Goal: Task Accomplishment & Management: Manage account settings

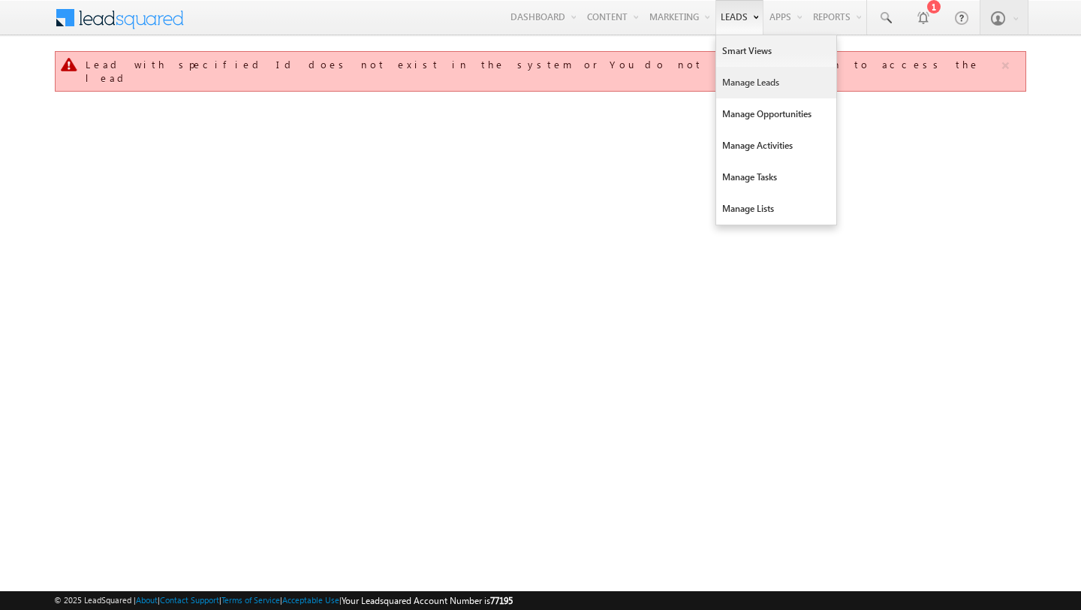
click at [733, 80] on link "Manage Leads" at bounding box center [776, 83] width 120 height 32
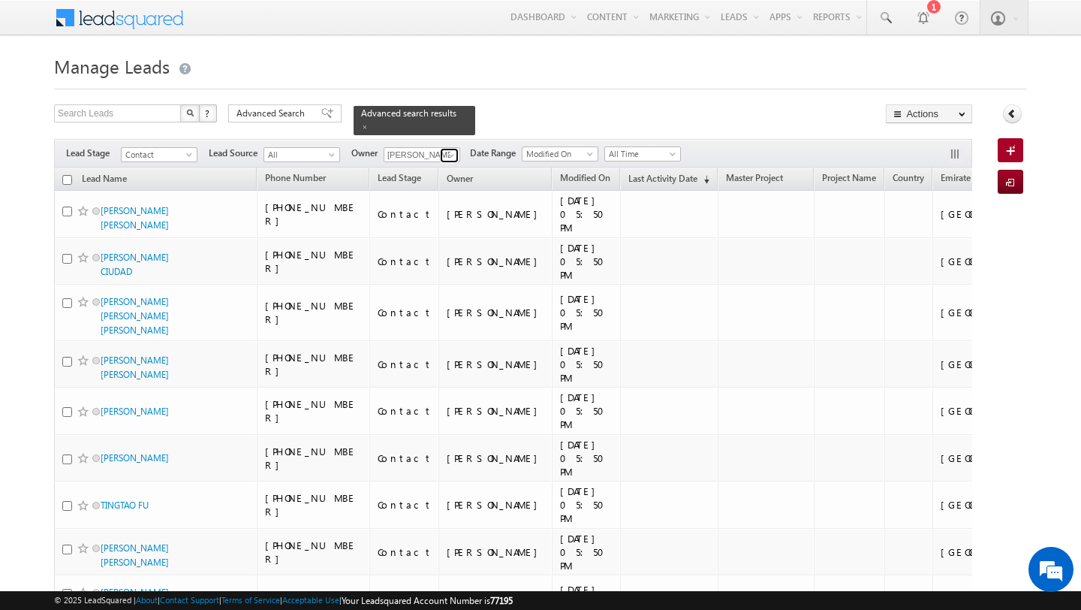
click at [455, 155] on span at bounding box center [451, 155] width 12 height 12
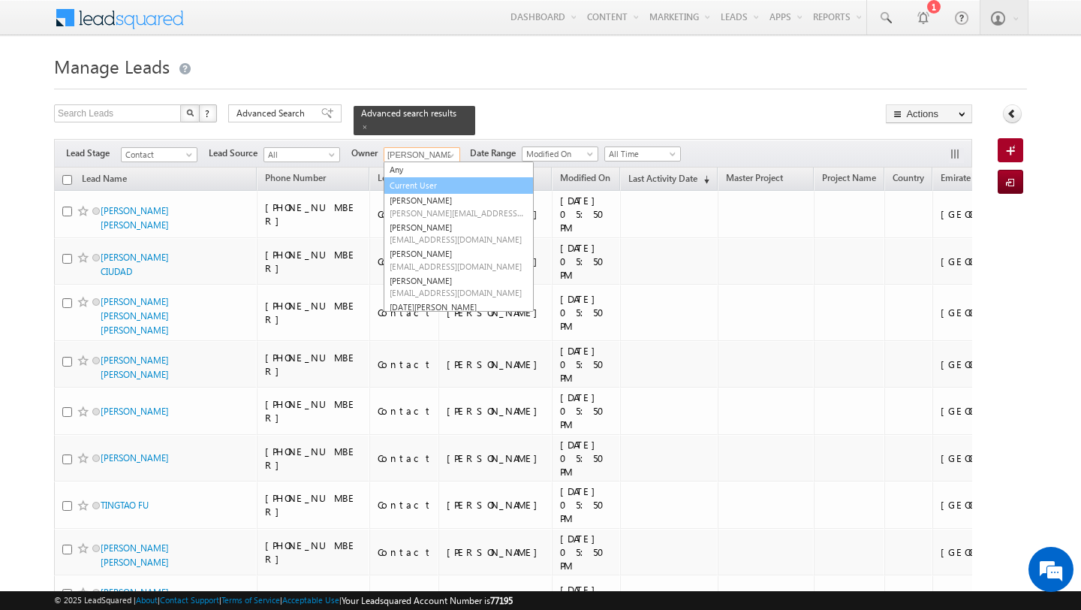
click at [415, 181] on link "Current User" at bounding box center [459, 185] width 150 height 17
type input "Current User"
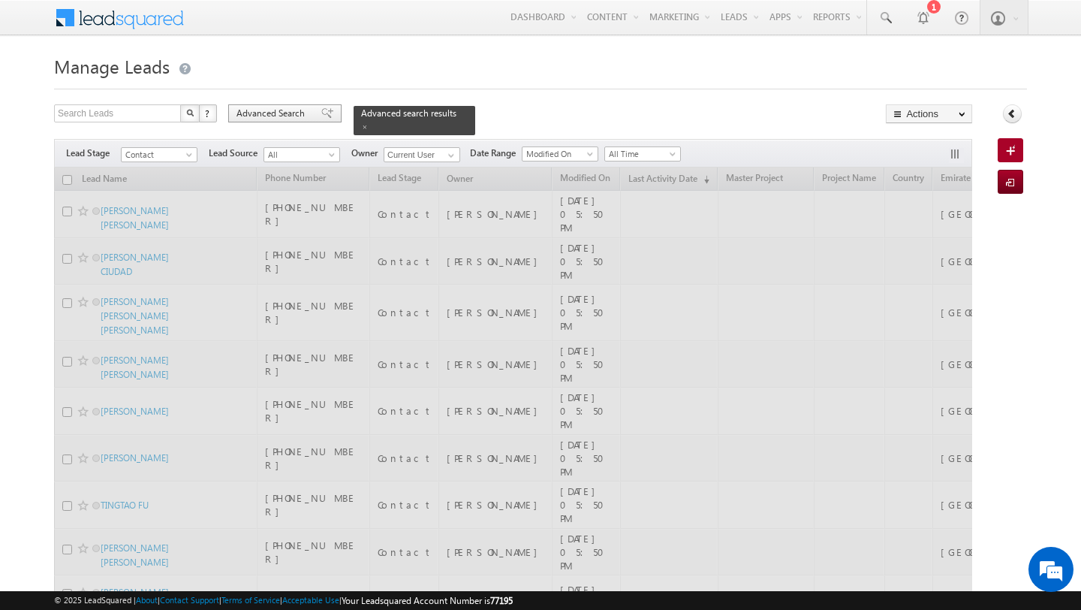
click at [278, 111] on span "Advanced Search" at bounding box center [272, 114] width 73 height 14
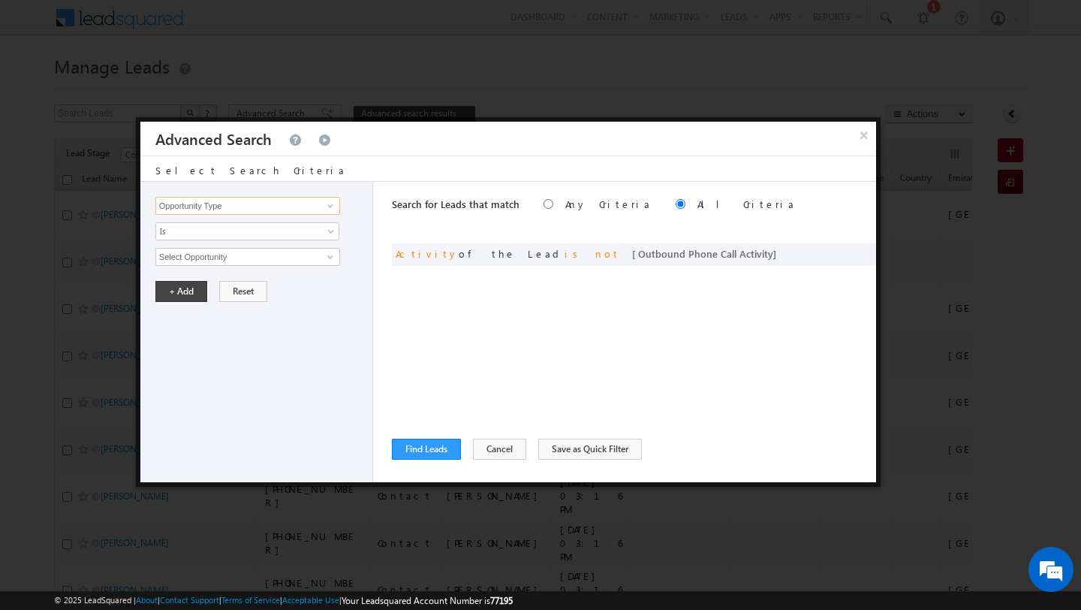
click at [284, 212] on input "Opportunity Type" at bounding box center [247, 206] width 185 height 18
type input "Lead Source"
click at [230, 239] on link "Is" at bounding box center [247, 231] width 184 height 18
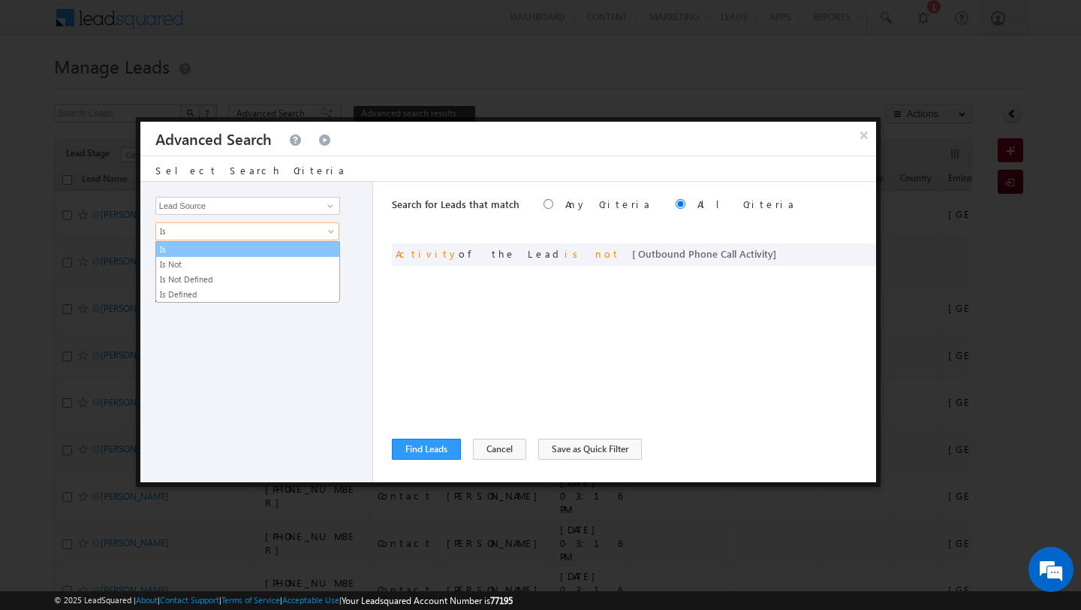
click at [197, 250] on link "Is" at bounding box center [247, 249] width 183 height 14
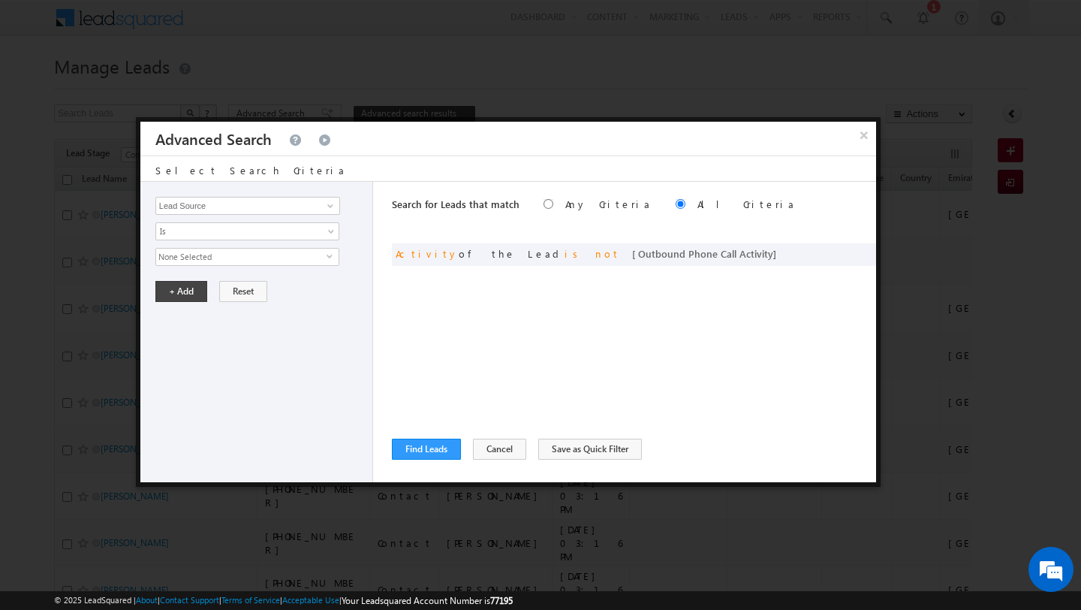
click at [189, 254] on span "None Selected" at bounding box center [241, 256] width 170 height 17
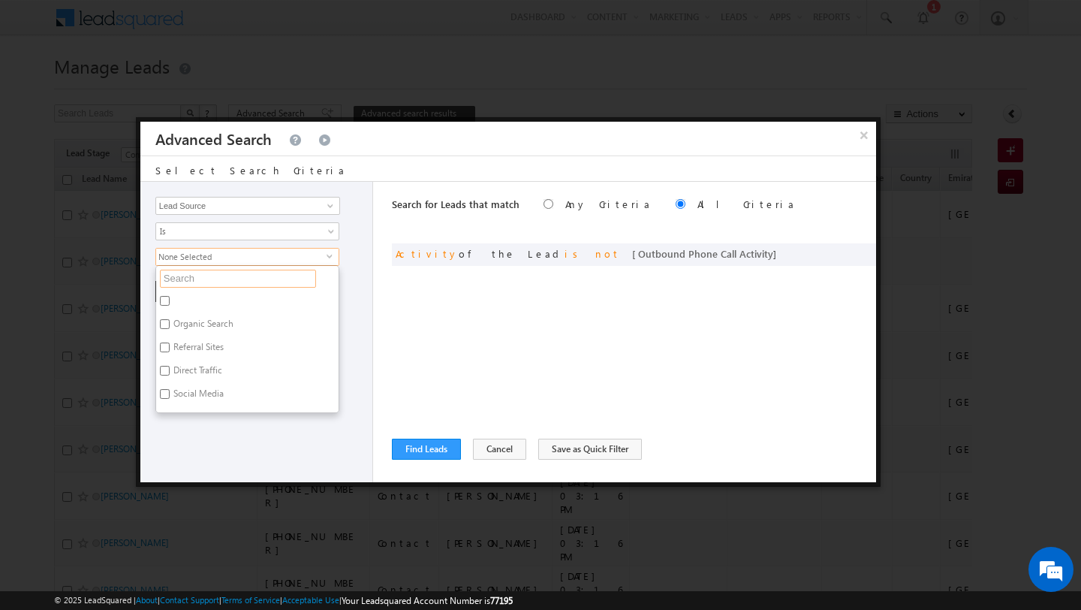
click at [188, 279] on input "text" at bounding box center [238, 278] width 156 height 18
type input "scl"
click at [186, 365] on label "Sharjah-Scl" at bounding box center [194, 372] width 77 height 23
click at [170, 366] on input "Sharjah-Scl" at bounding box center [165, 371] width 10 height 10
checkbox input "true"
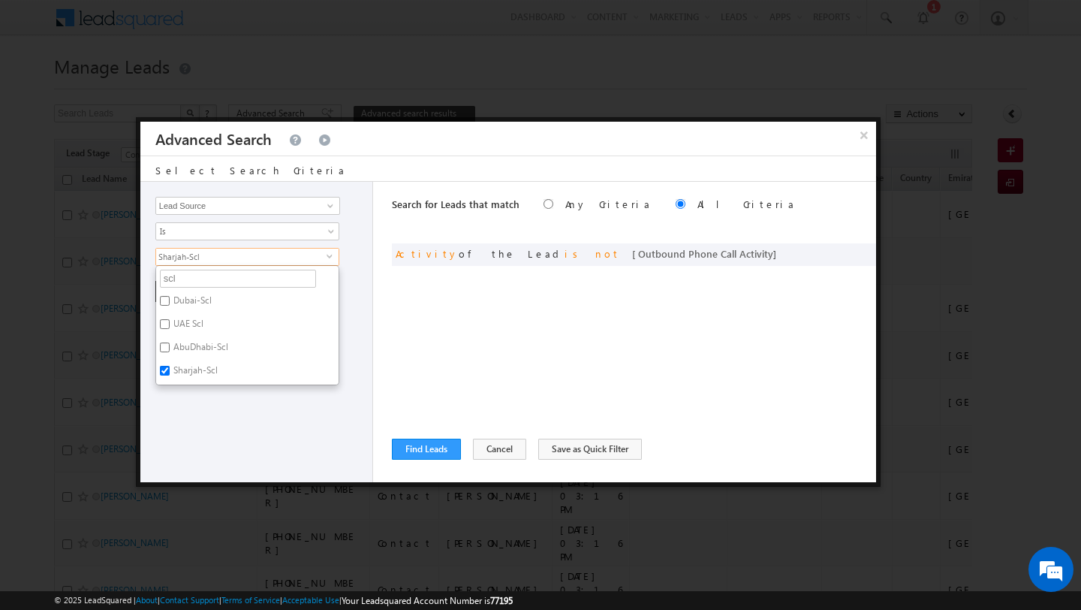
click at [188, 413] on div "Opportunity Type Lead Activity Task Sales Group Prospect Id Address 1 Address 2…" at bounding box center [256, 332] width 233 height 300
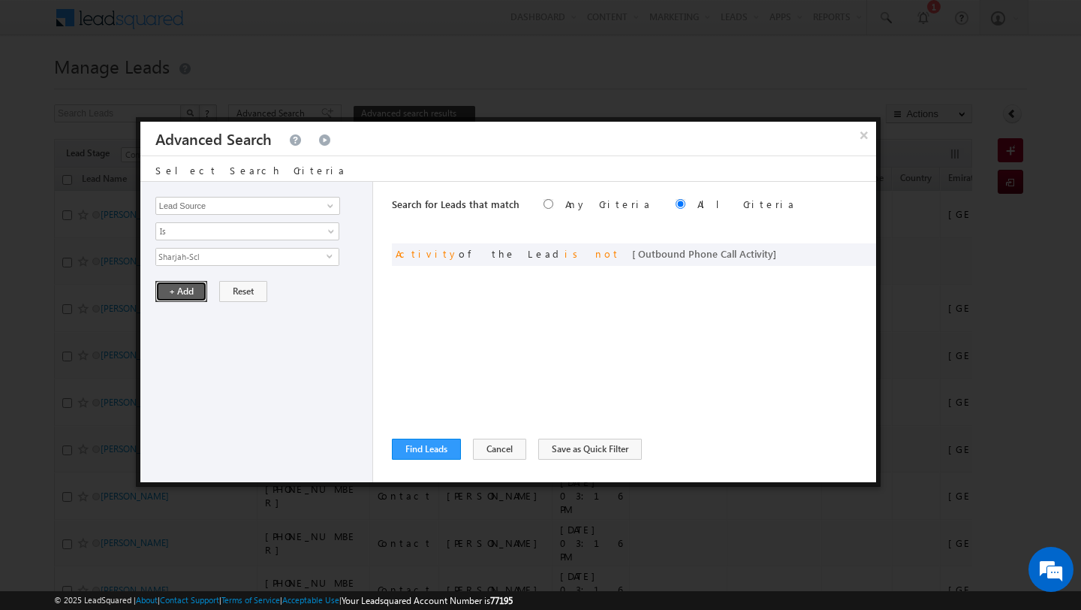
click at [175, 294] on button "+ Add" at bounding box center [181, 291] width 52 height 21
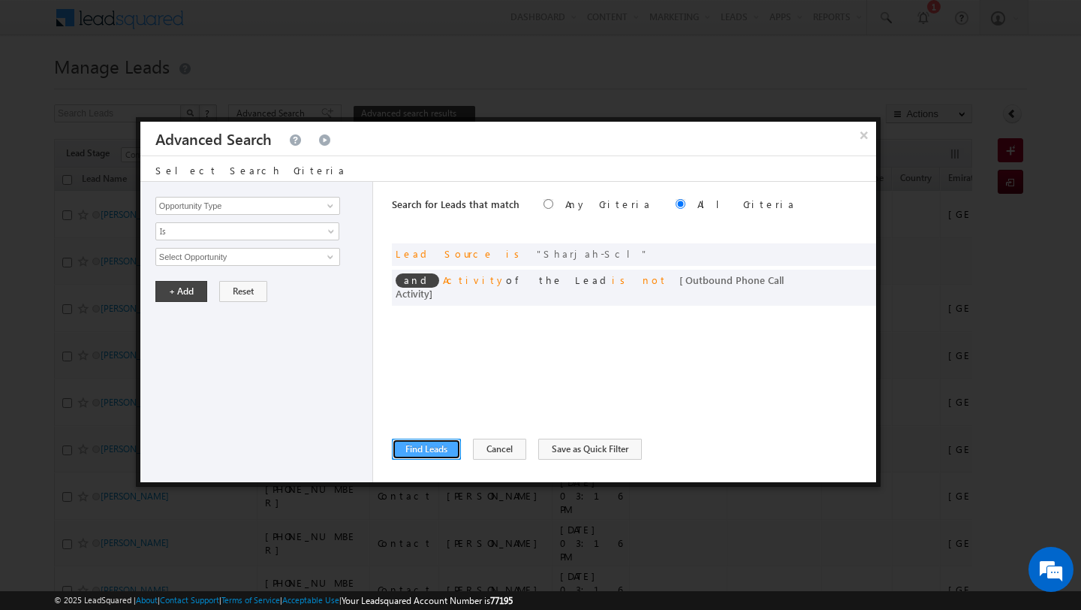
click at [427, 445] on button "Find Leads" at bounding box center [426, 448] width 69 height 21
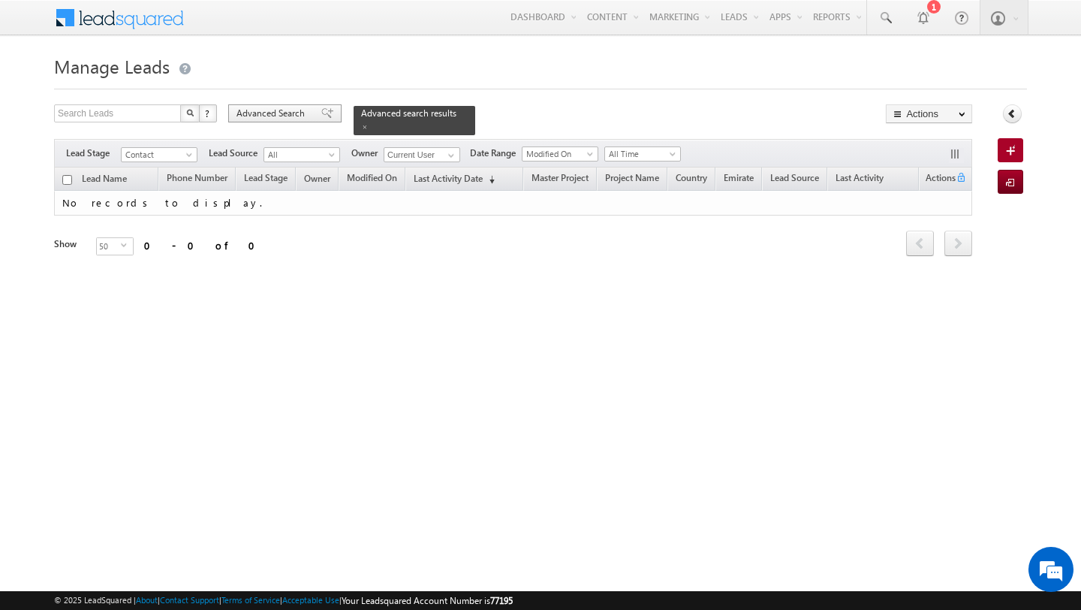
click at [300, 116] on span "Advanced Search" at bounding box center [272, 114] width 73 height 14
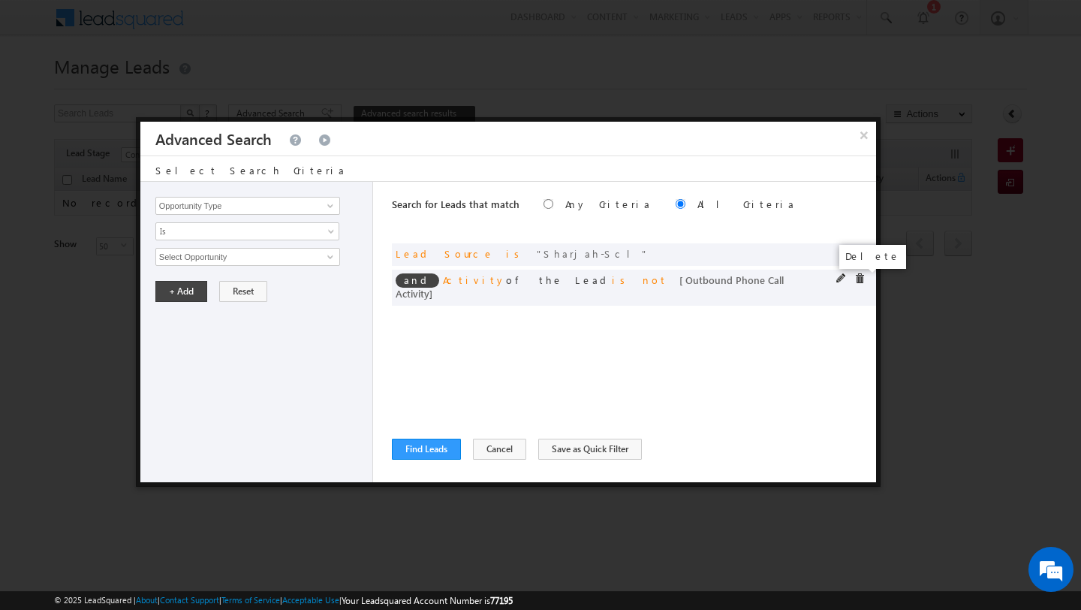
click at [862, 277] on span at bounding box center [859, 278] width 11 height 11
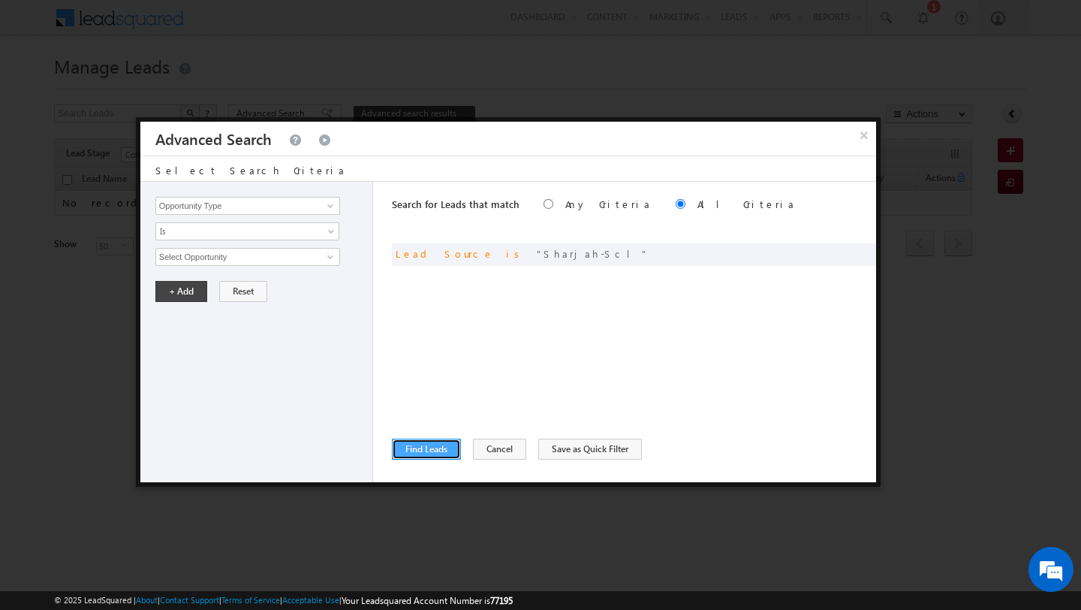
click at [446, 444] on button "Find Leads" at bounding box center [426, 448] width 69 height 21
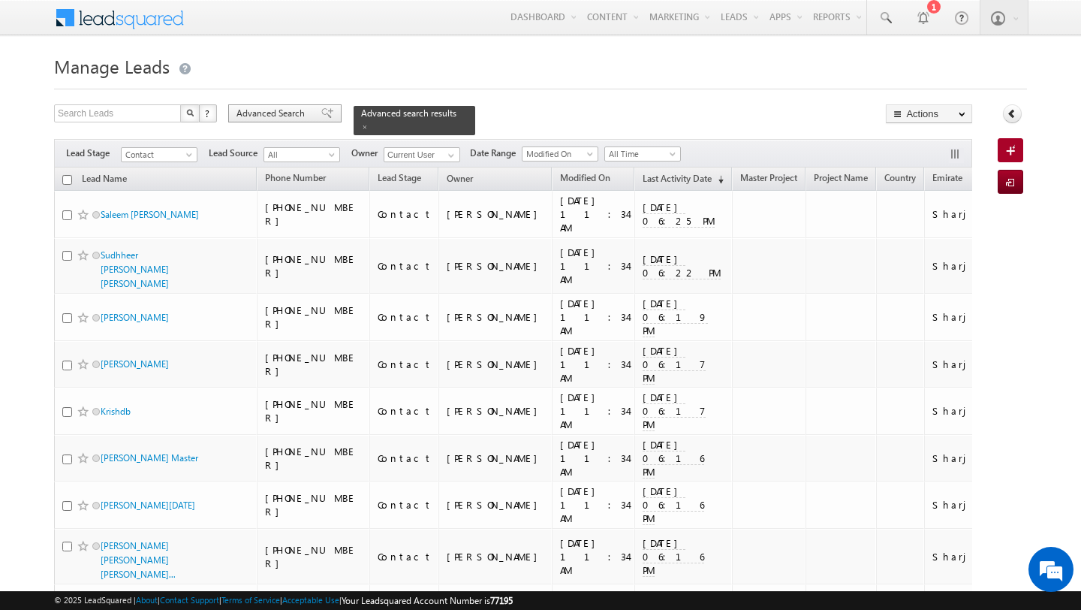
click at [274, 121] on div "Advanced Search" at bounding box center [284, 113] width 113 height 18
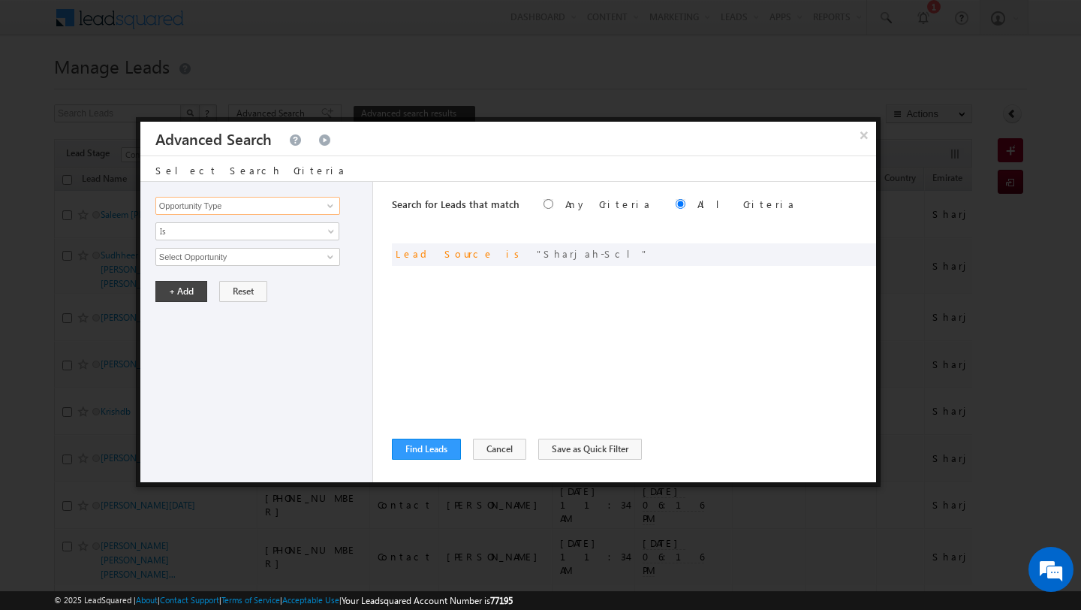
click at [274, 200] on input "Opportunity Type" at bounding box center [247, 206] width 185 height 18
type input "Lead Activity"
click at [232, 228] on span "Is" at bounding box center [237, 231] width 163 height 14
click at [205, 260] on link "Is Not" at bounding box center [247, 264] width 183 height 14
click at [225, 239] on link "Is Not" at bounding box center [247, 231] width 184 height 18
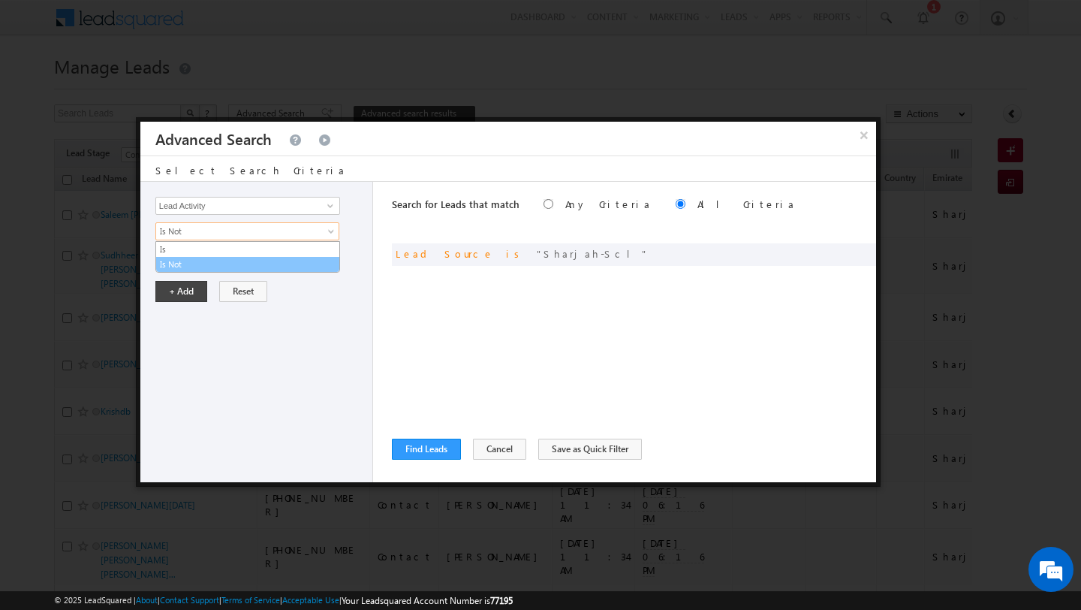
click at [200, 262] on link "Is Not" at bounding box center [247, 264] width 183 height 14
click at [210, 259] on input "Select Activity" at bounding box center [247, 257] width 185 height 18
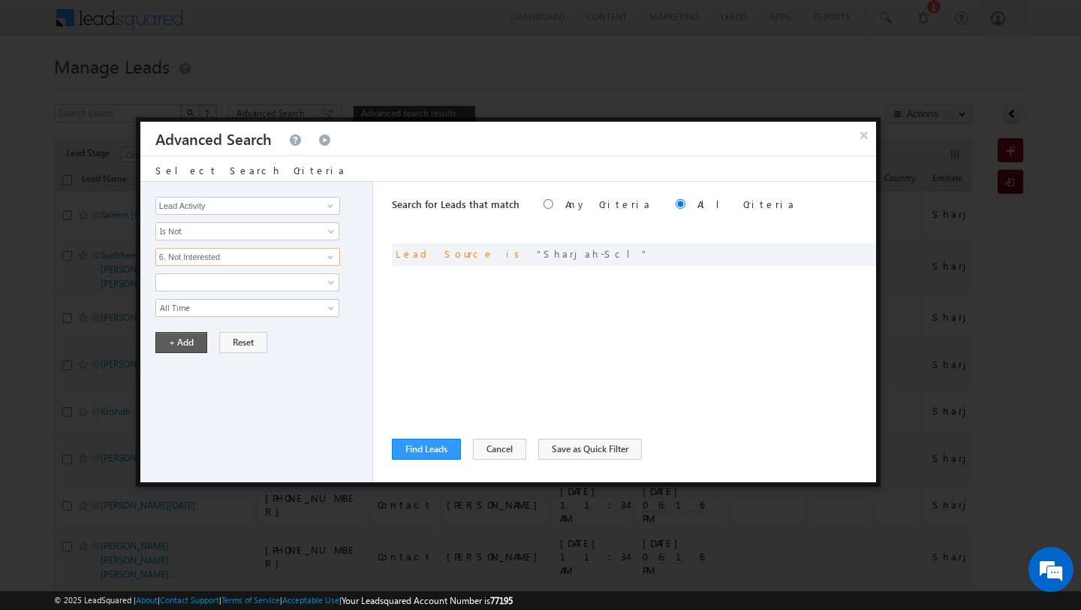
type input "6. Not Interested"
click at [184, 339] on button "+ Add" at bounding box center [181, 342] width 52 height 21
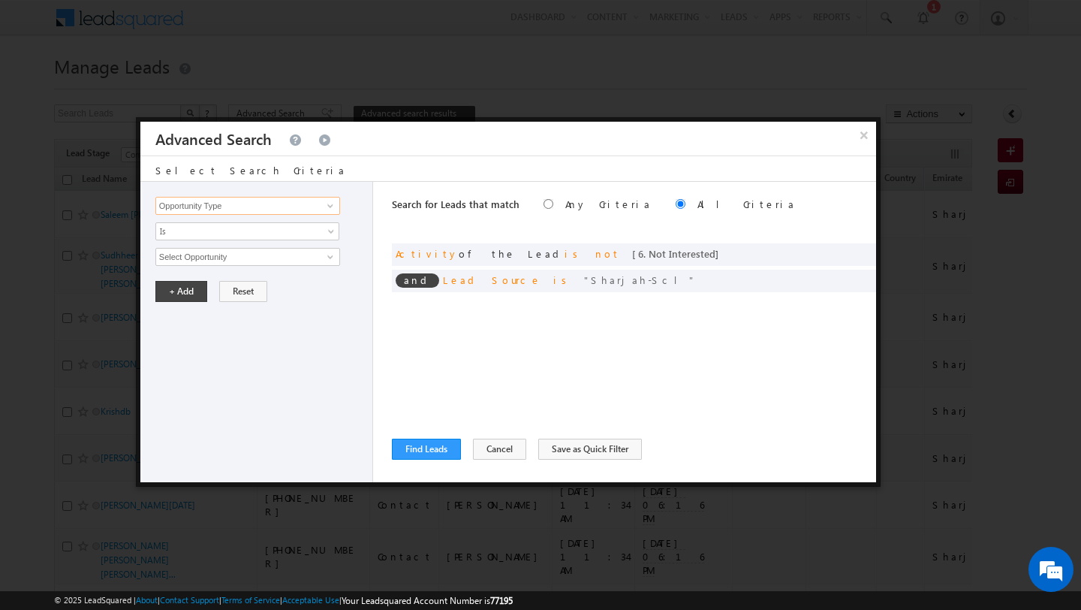
click at [221, 209] on input "Opportunity Type" at bounding box center [247, 206] width 185 height 18
type input "Lead Activity"
click at [208, 233] on span "Is" at bounding box center [237, 231] width 163 height 14
click at [199, 261] on link "Is Not" at bounding box center [247, 264] width 183 height 14
click at [199, 261] on input "Select Activity" at bounding box center [247, 257] width 185 height 18
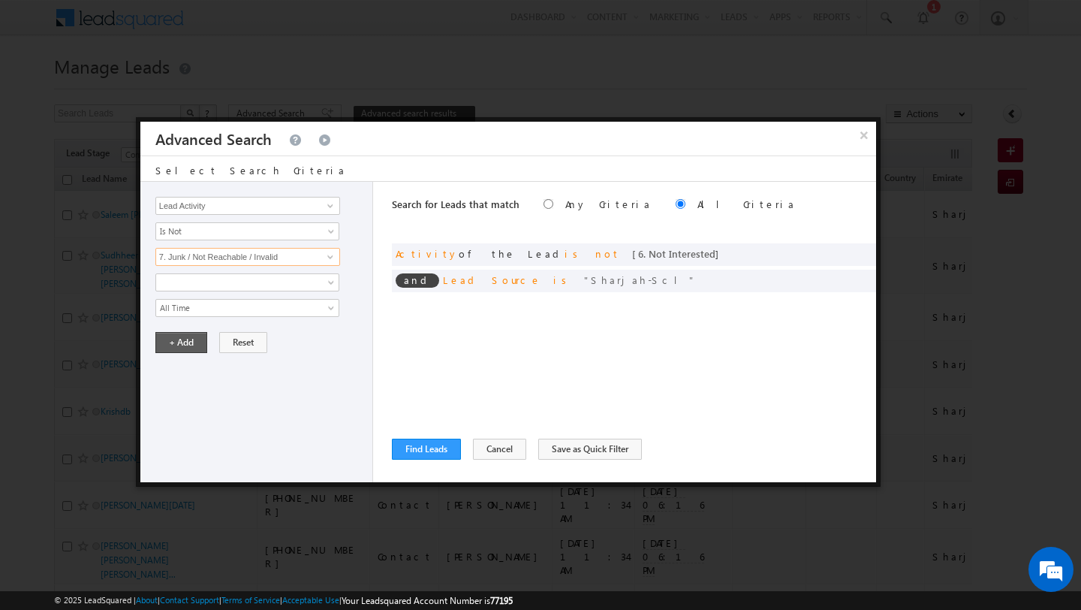
type input "7. Junk / Not Reachable / Invalid"
click at [184, 341] on button "+ Add" at bounding box center [181, 342] width 52 height 21
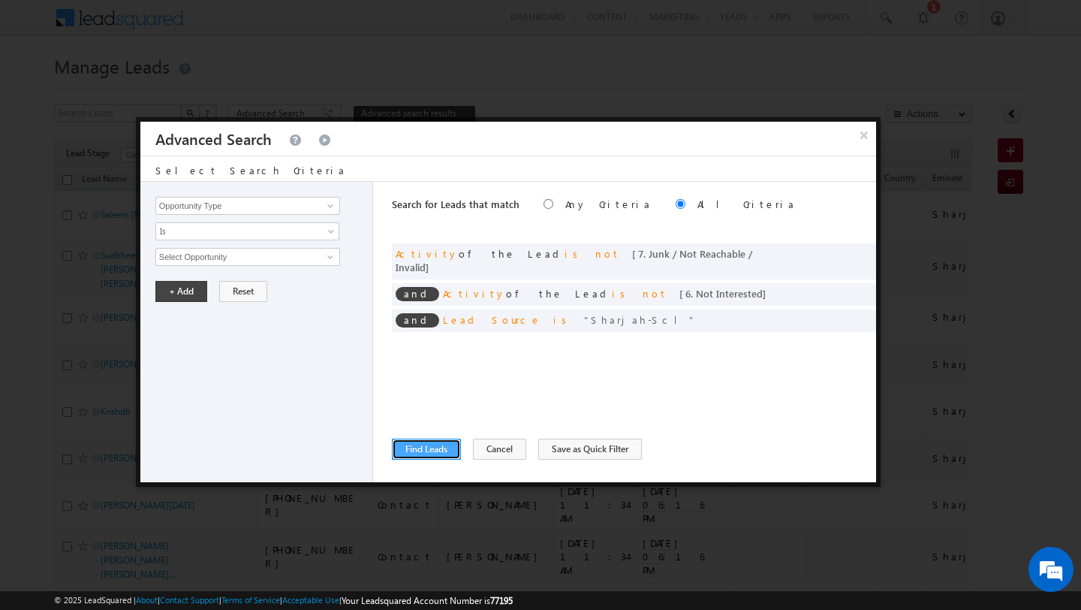
click at [419, 449] on button "Find Leads" at bounding box center [426, 448] width 69 height 21
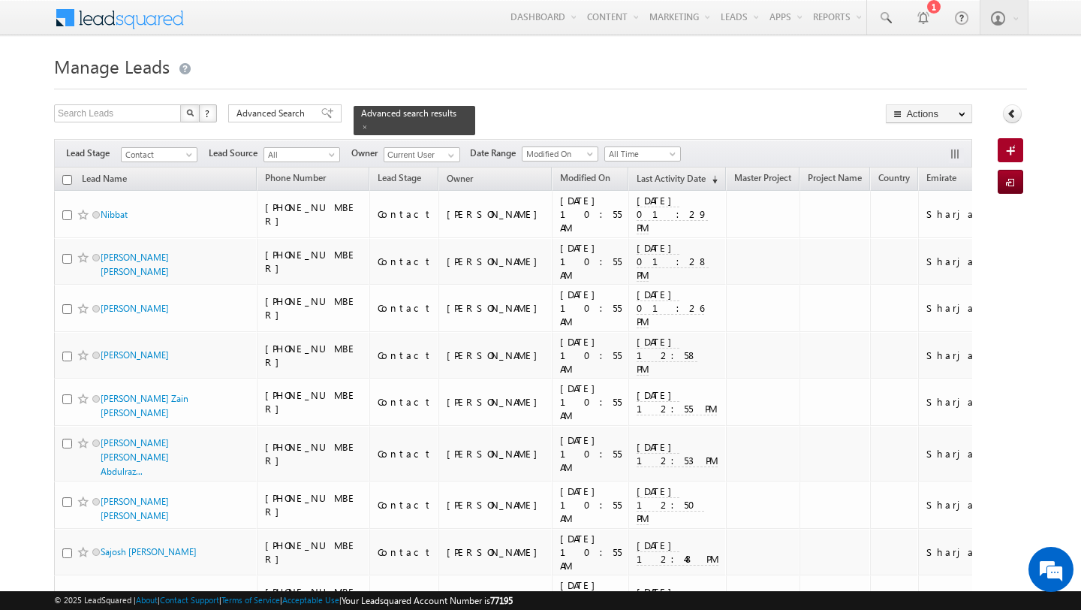
click at [68, 179] on input "checkbox" at bounding box center [67, 180] width 10 height 10
checkbox input "true"
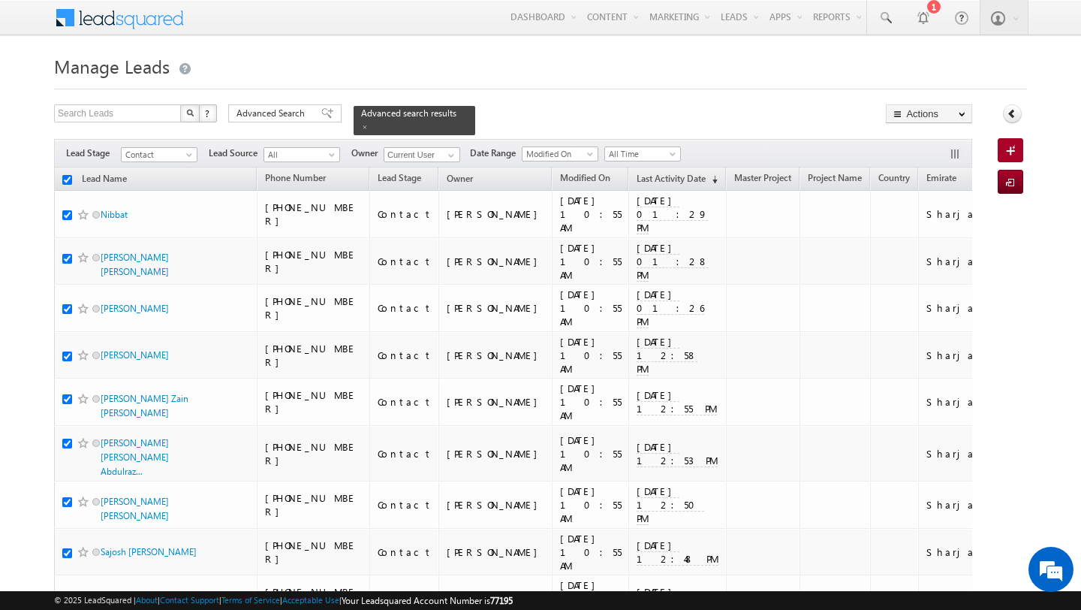
checkbox input "true"
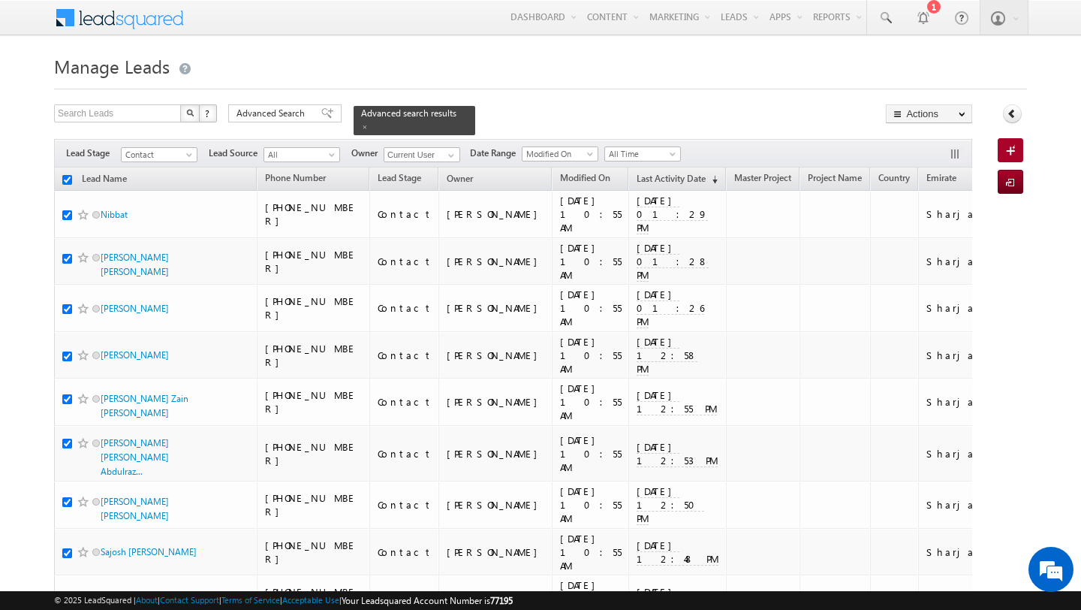
checkbox input "true"
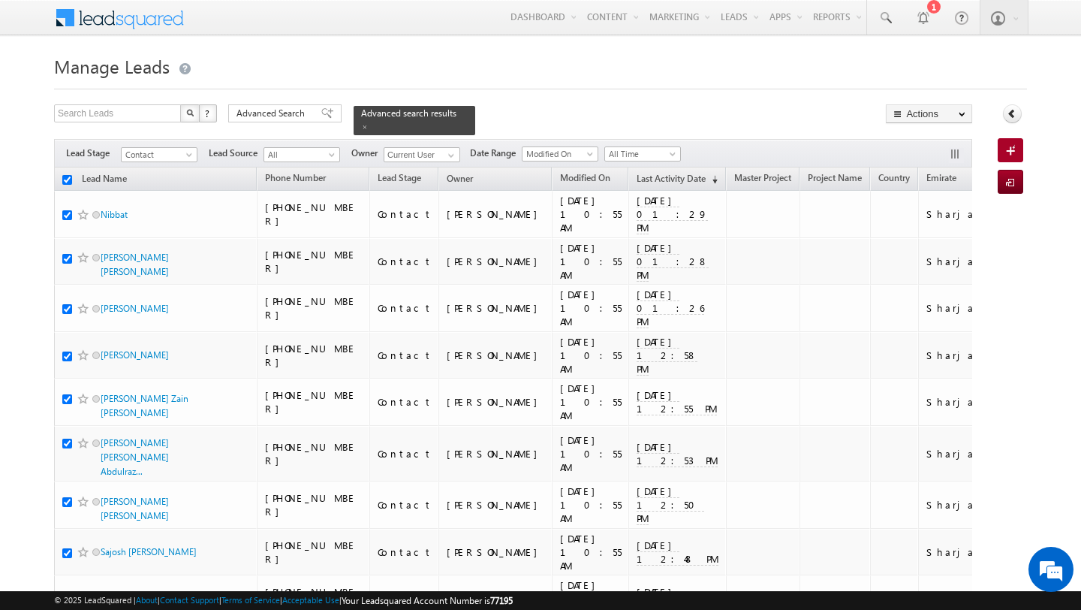
checkbox input "true"
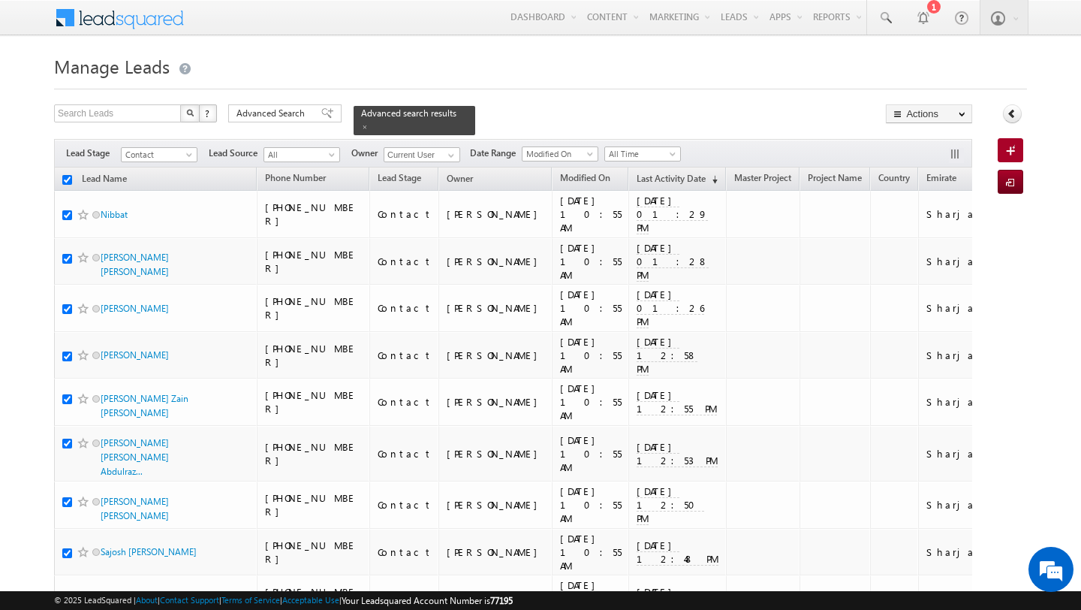
checkbox input "true"
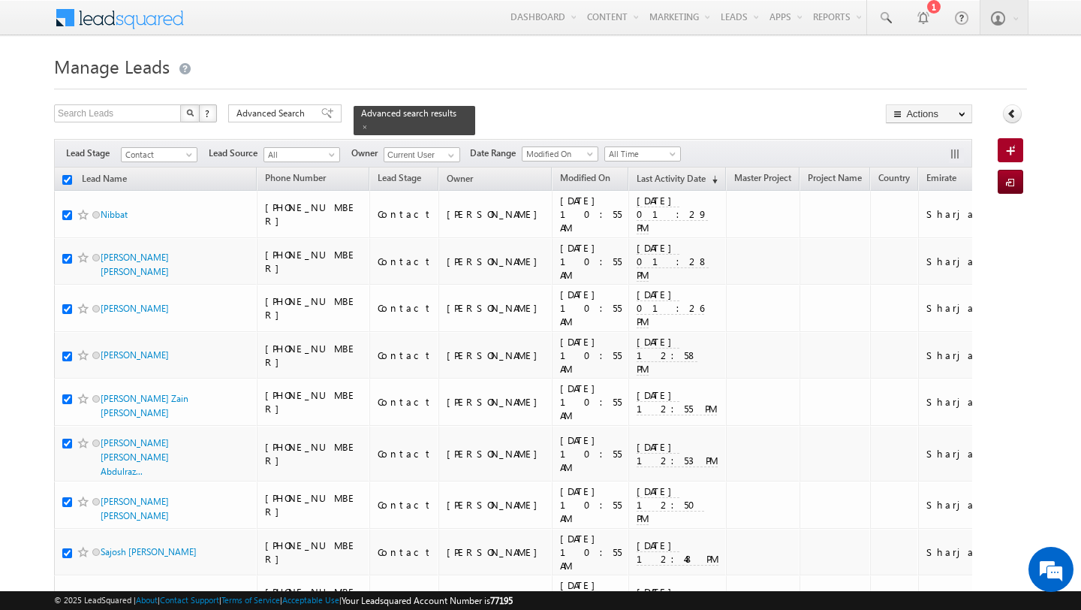
checkbox input "true"
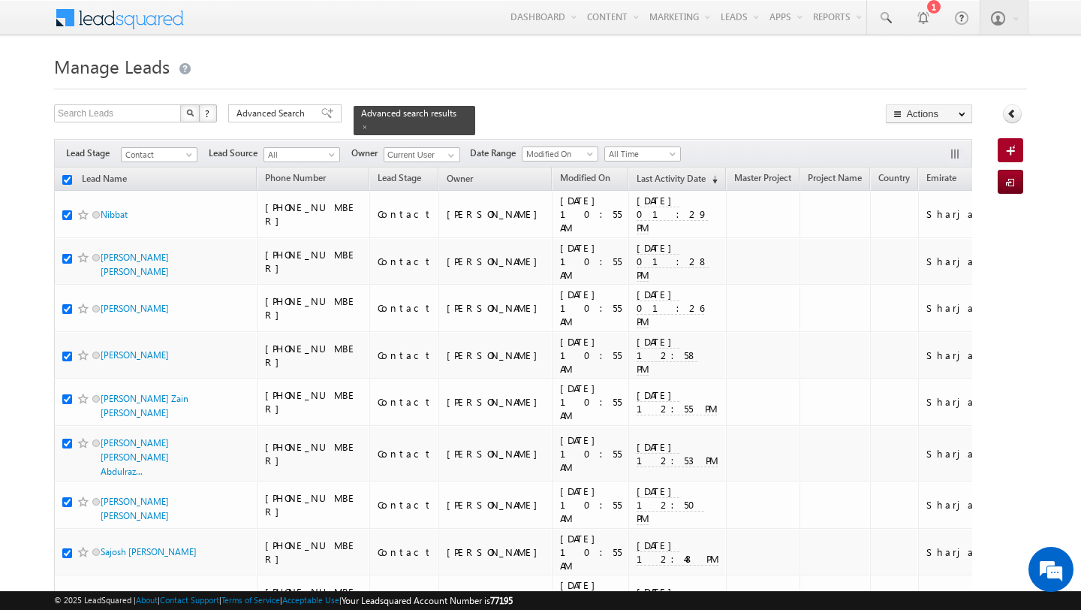
checkbox input "true"
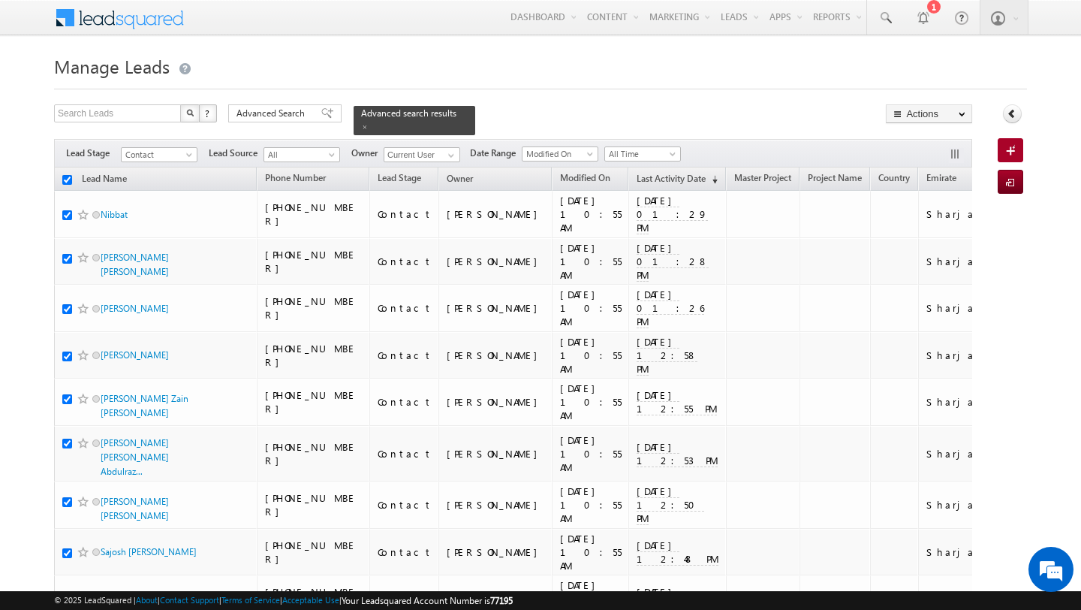
checkbox input "true"
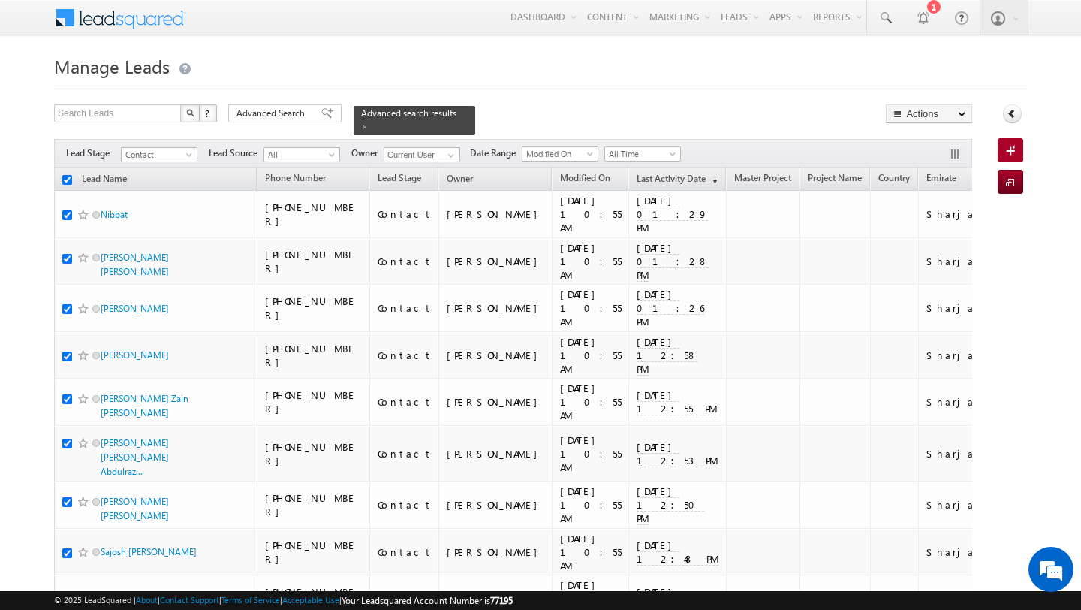
checkbox input "true"
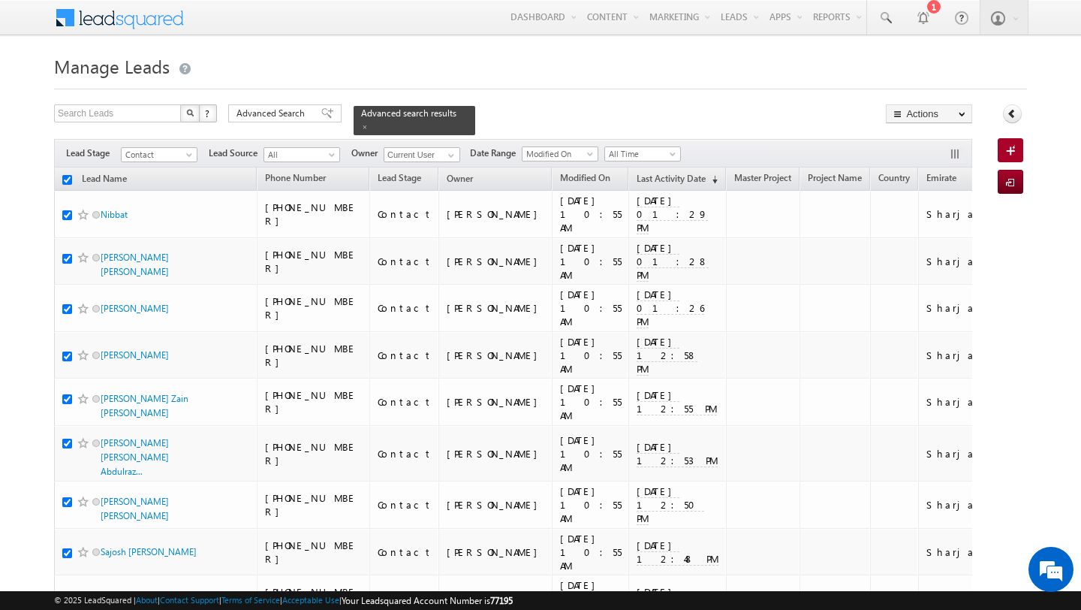
checkbox input "true"
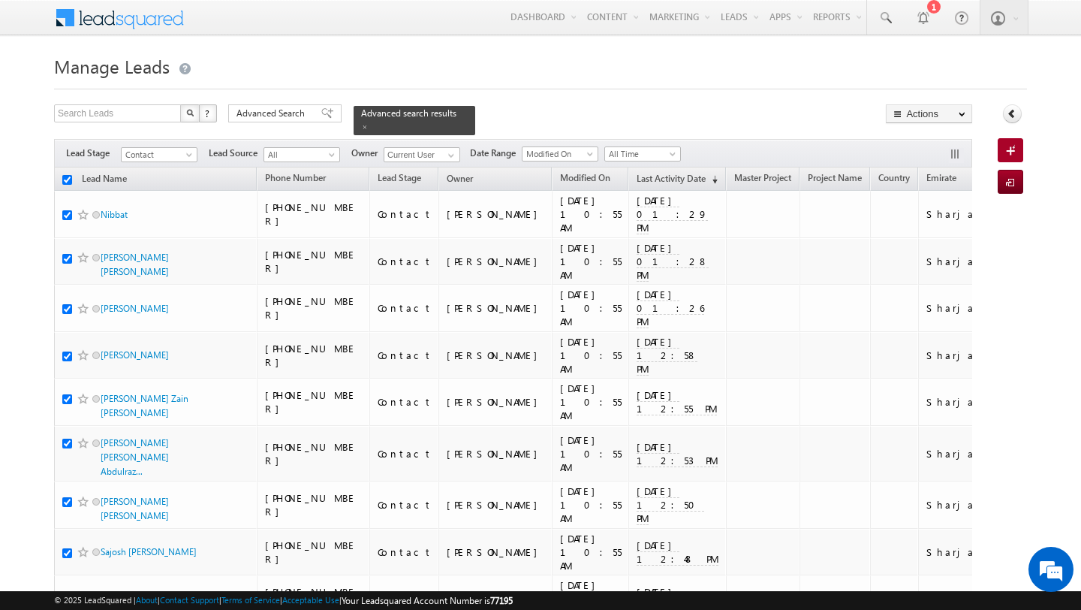
checkbox input "true"
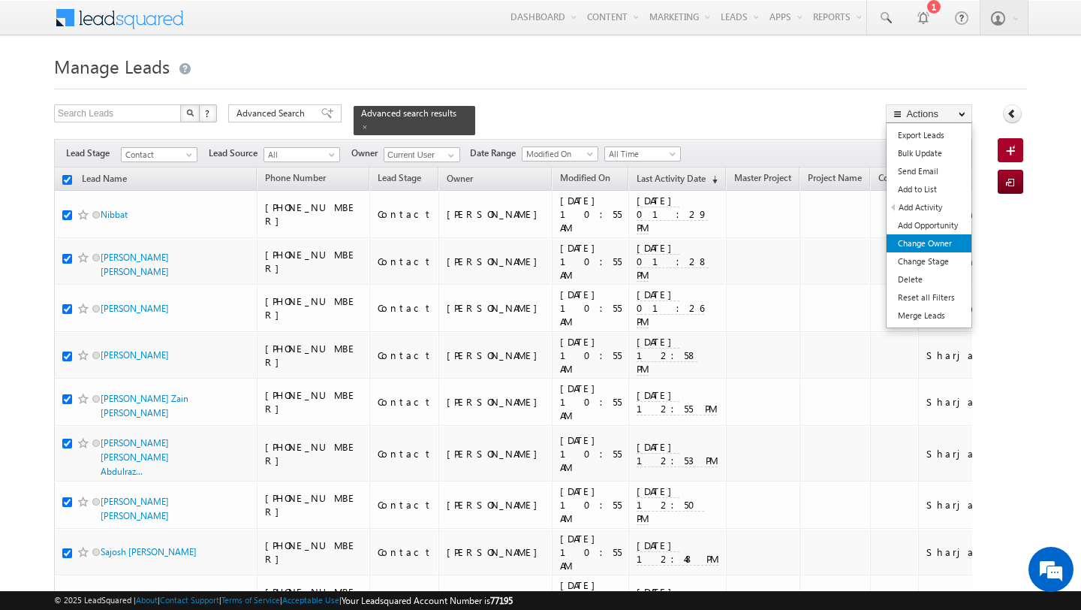
click at [929, 242] on link "Change Owner" at bounding box center [929, 243] width 85 height 18
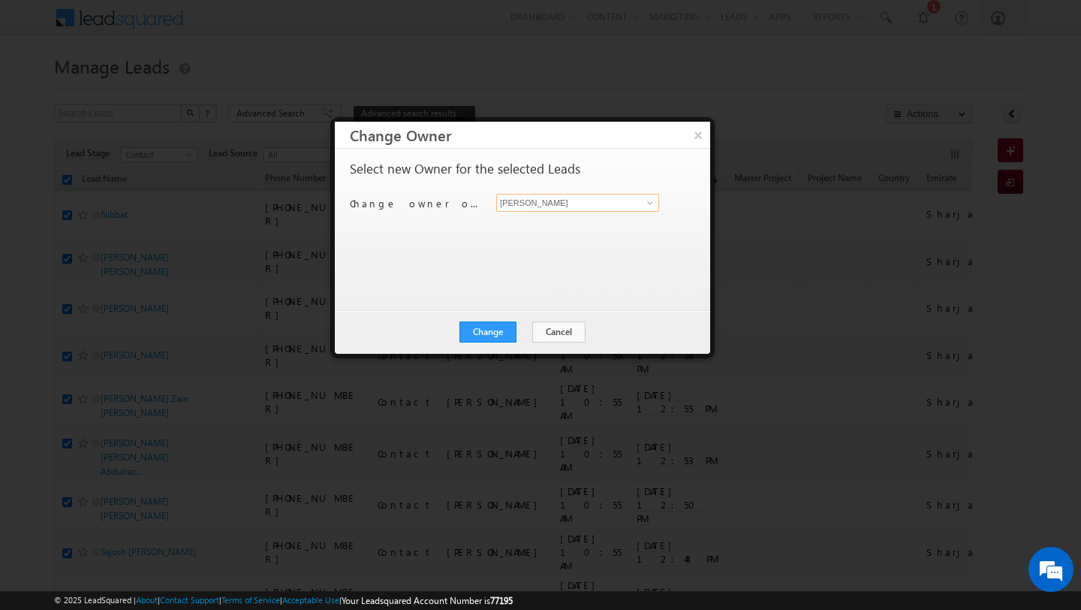
click at [607, 206] on input "[PERSON_NAME]" at bounding box center [577, 203] width 163 height 18
type input "[PERSON_NAME]"
click at [499, 323] on button "Change" at bounding box center [487, 331] width 57 height 21
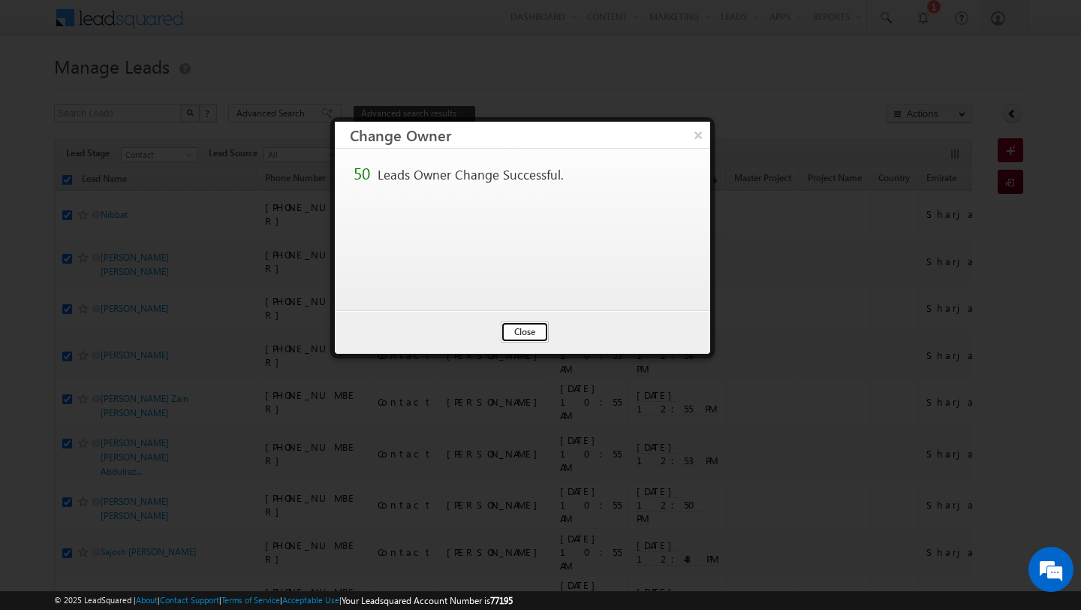
click at [520, 335] on button "Close" at bounding box center [525, 331] width 48 height 21
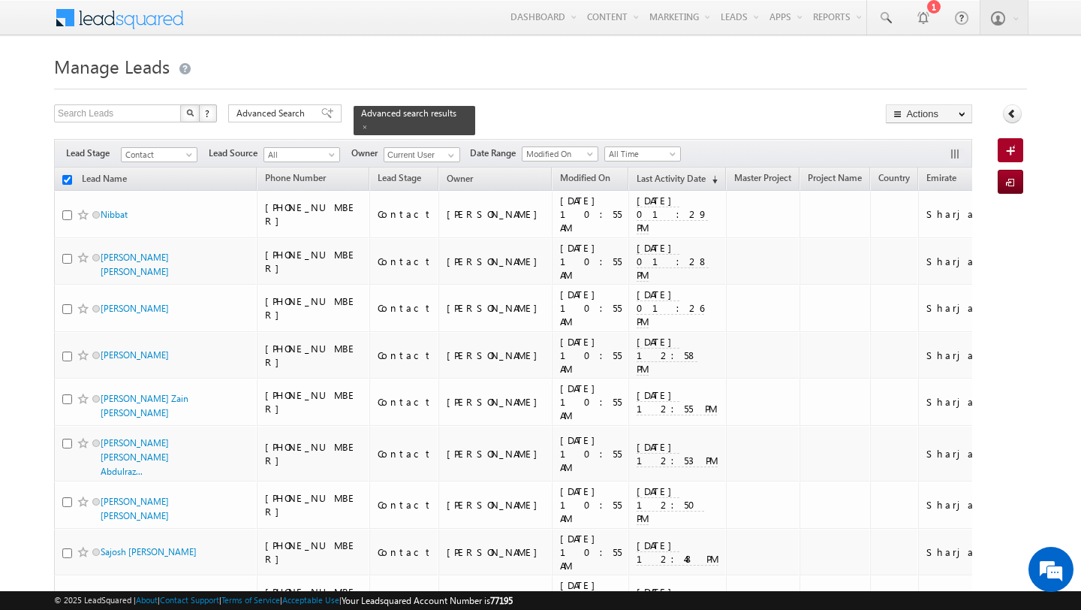
checkbox input "false"
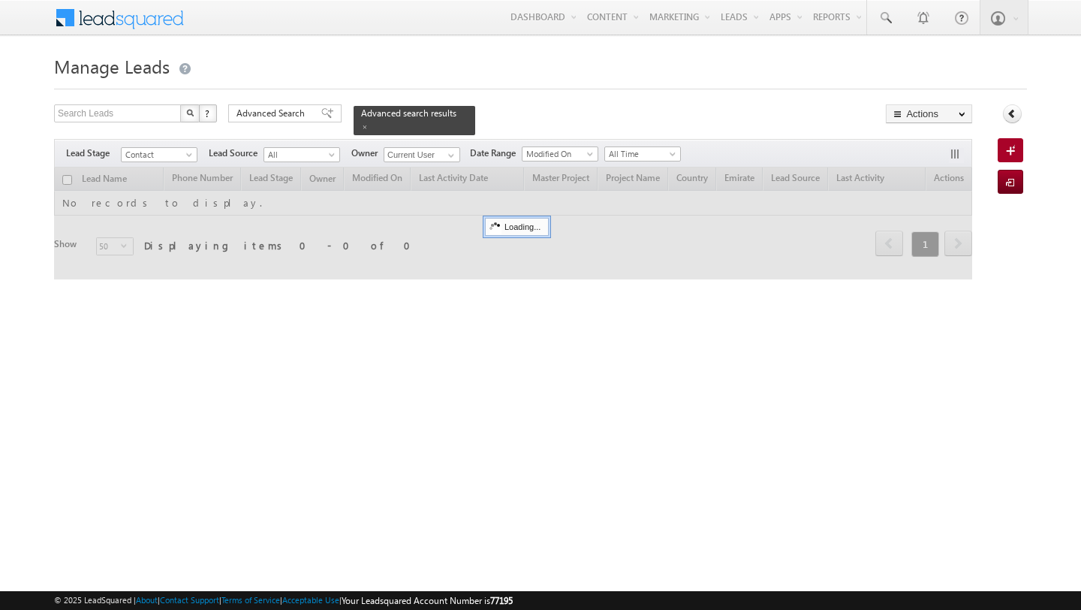
click at [67, 177] on input "checkbox" at bounding box center [67, 180] width 10 height 10
checkbox input "true"
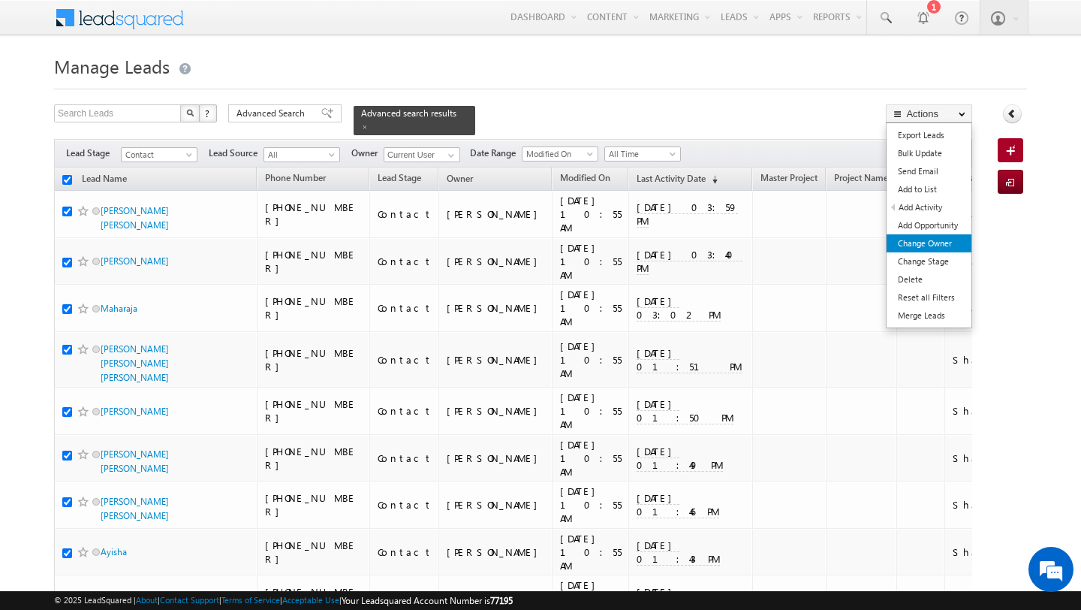
click at [922, 244] on link "Change Owner" at bounding box center [929, 243] width 85 height 18
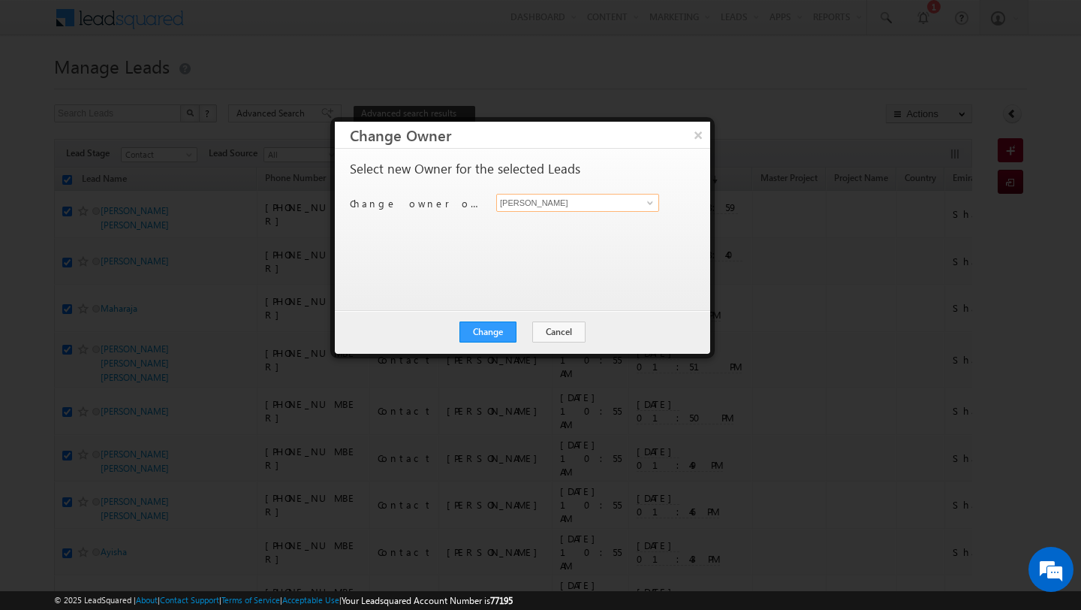
click at [614, 199] on input "[PERSON_NAME]" at bounding box center [577, 203] width 163 height 18
type input "[PERSON_NAME]"
click at [506, 330] on button "Change" at bounding box center [487, 331] width 57 height 21
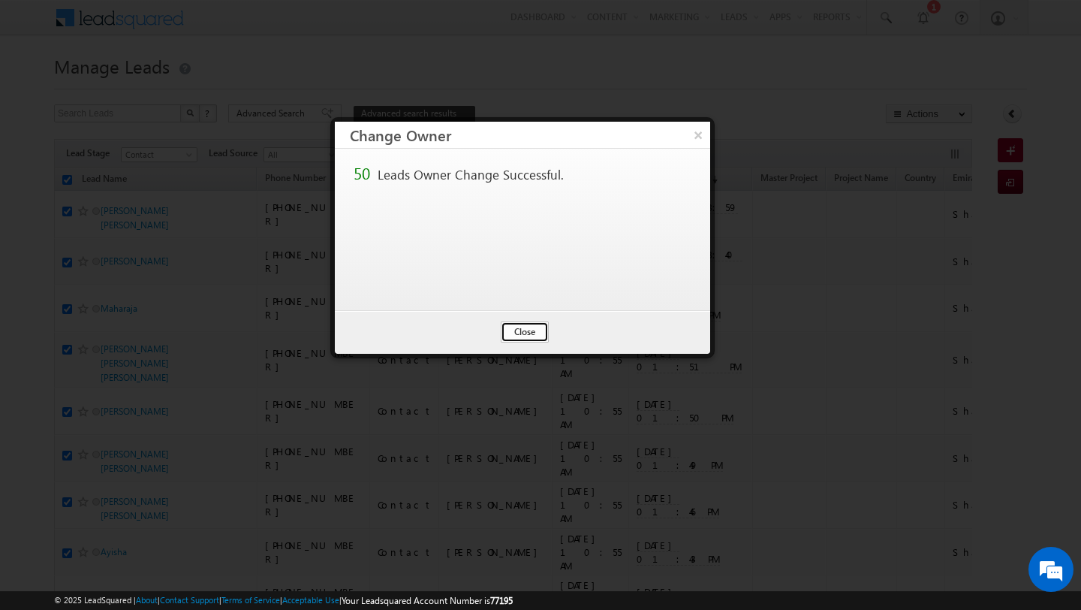
click at [525, 336] on button "Close" at bounding box center [525, 331] width 48 height 21
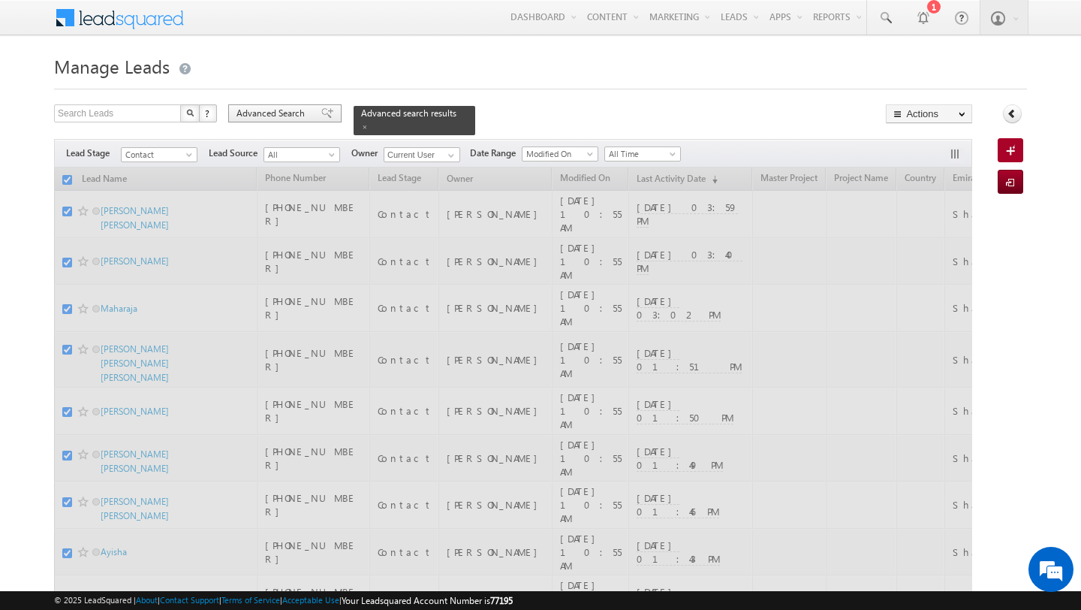
click at [295, 116] on span "Advanced Search" at bounding box center [272, 114] width 73 height 14
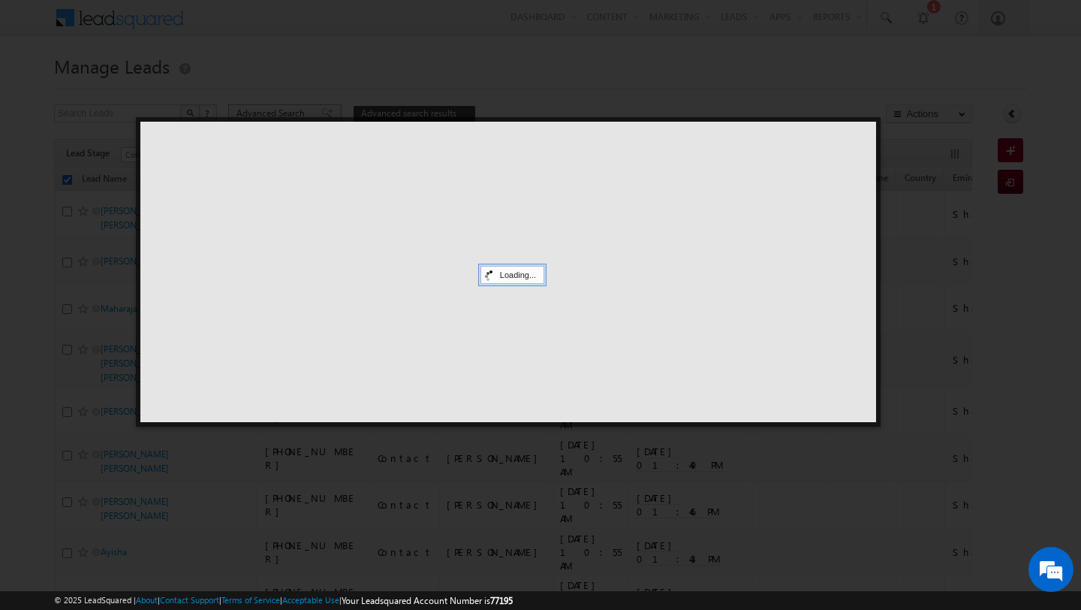
checkbox input "false"
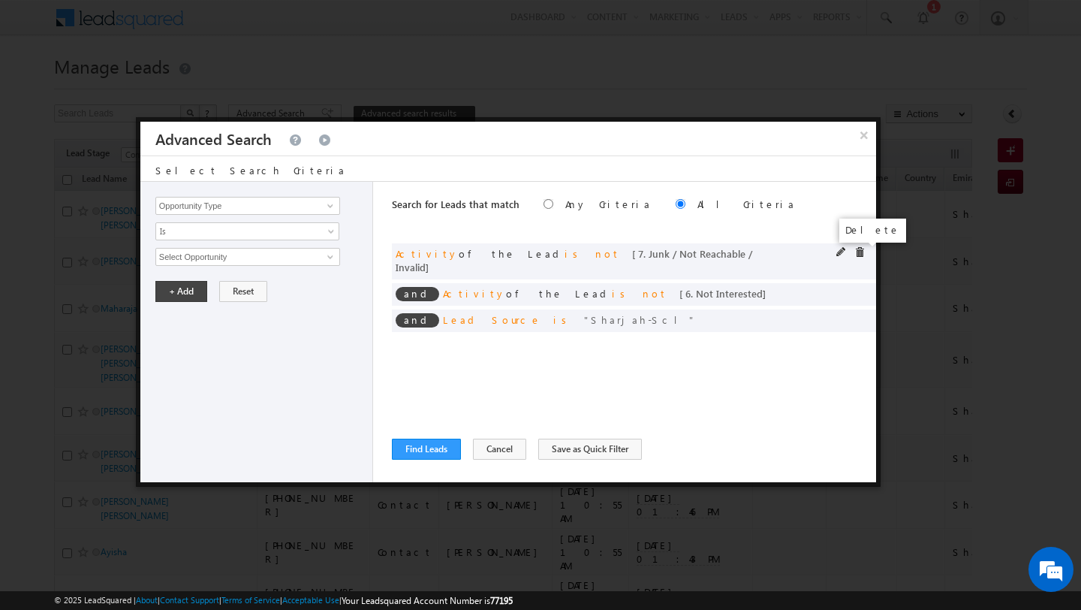
click at [860, 249] on span at bounding box center [859, 252] width 11 height 11
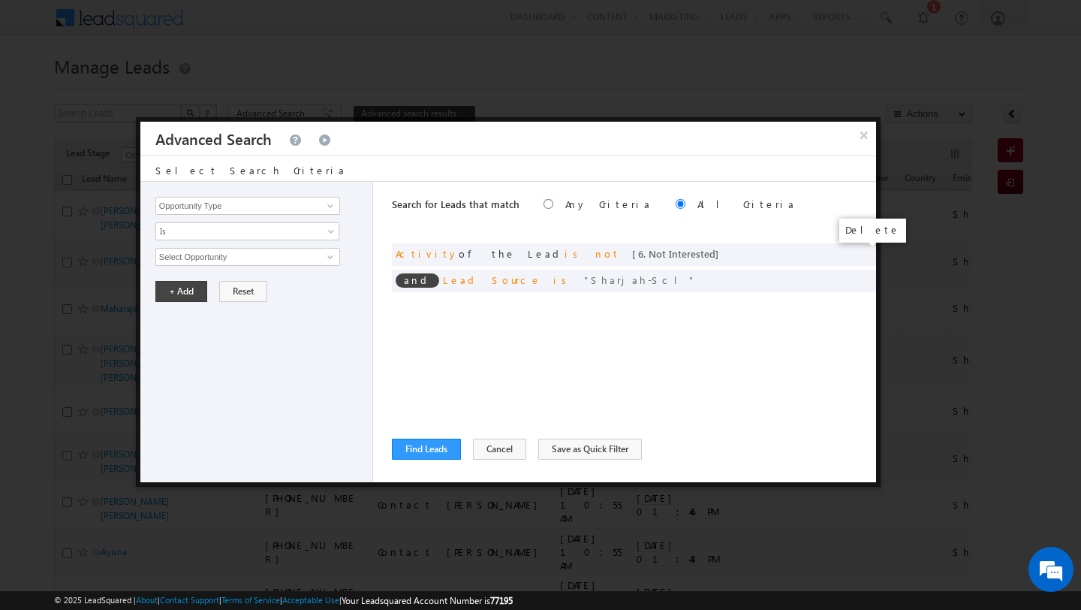
click at [0, 0] on span at bounding box center [0, 0] width 0 height 0
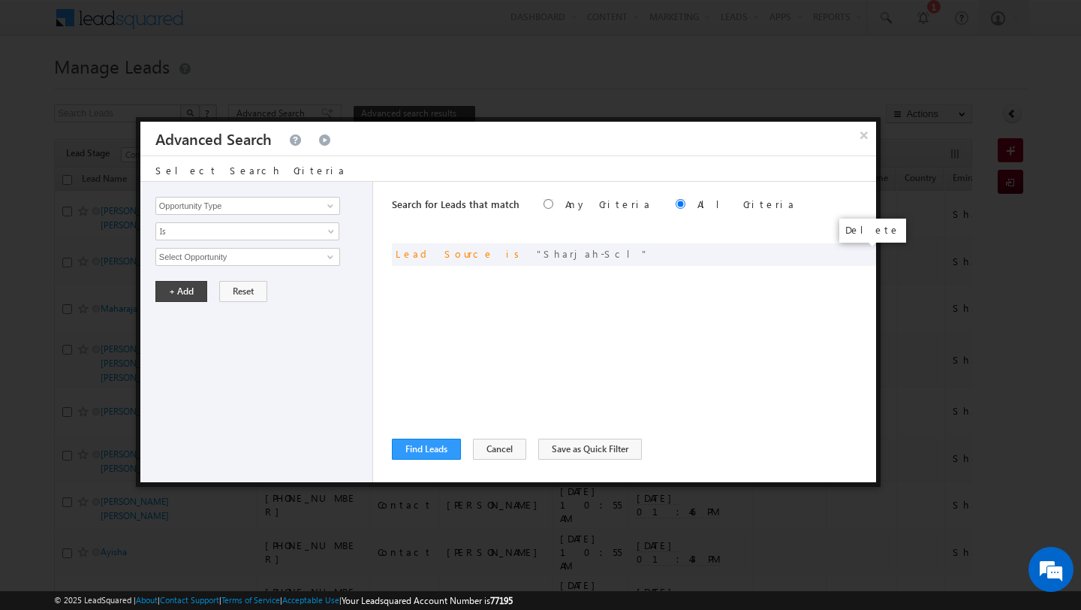
click at [0, 0] on span at bounding box center [0, 0] width 0 height 0
click at [320, 204] on link at bounding box center [328, 205] width 19 height 15
type input "Lead Activity"
click at [206, 232] on span "Is" at bounding box center [237, 231] width 163 height 14
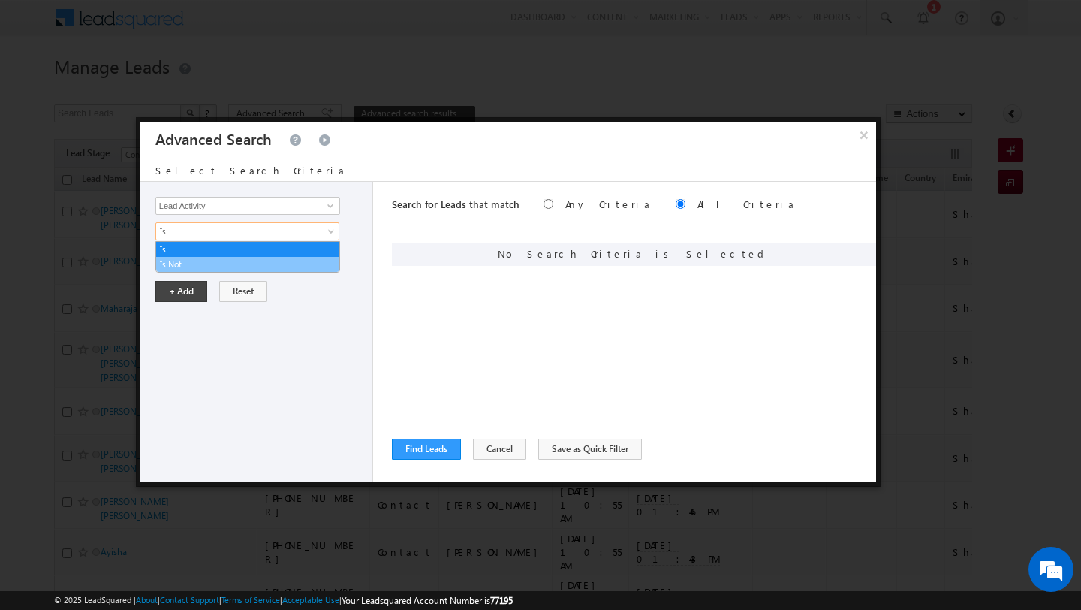
click at [201, 260] on link "Is Not" at bounding box center [247, 264] width 183 height 14
click at [201, 260] on input "Select Activity" at bounding box center [247, 257] width 185 height 18
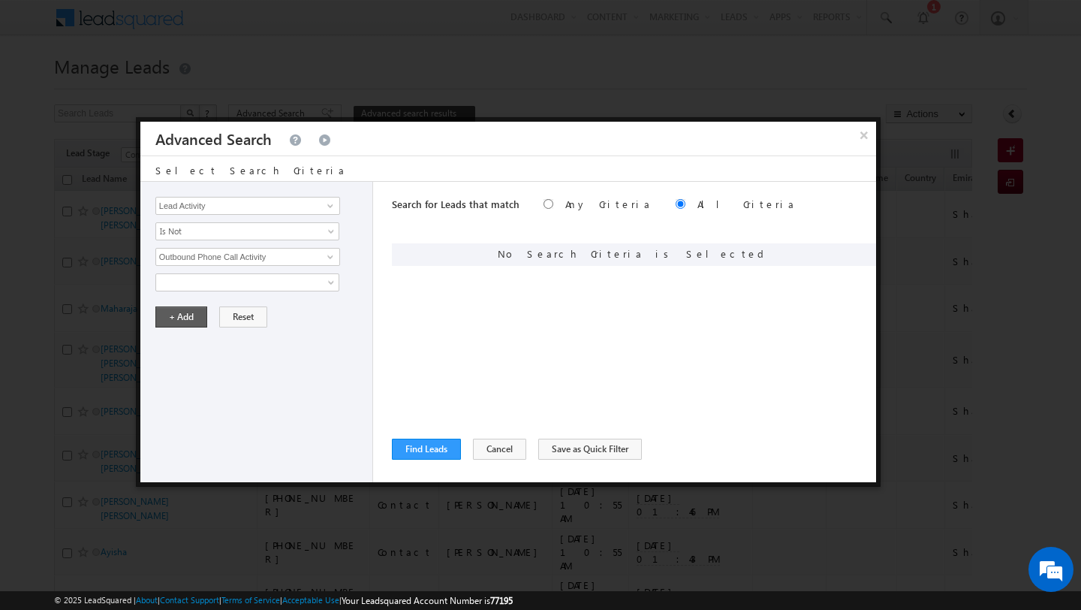
type input "Outbound Phone Call Activity"
click at [171, 321] on button "+ Add" at bounding box center [181, 316] width 52 height 21
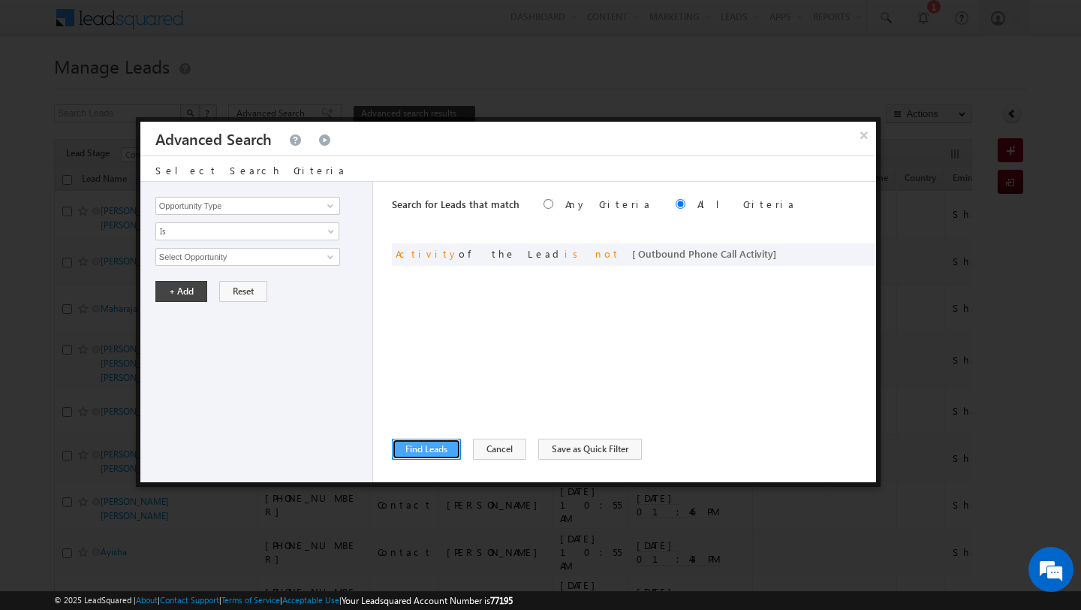
click at [405, 455] on button "Find Leads" at bounding box center [426, 448] width 69 height 21
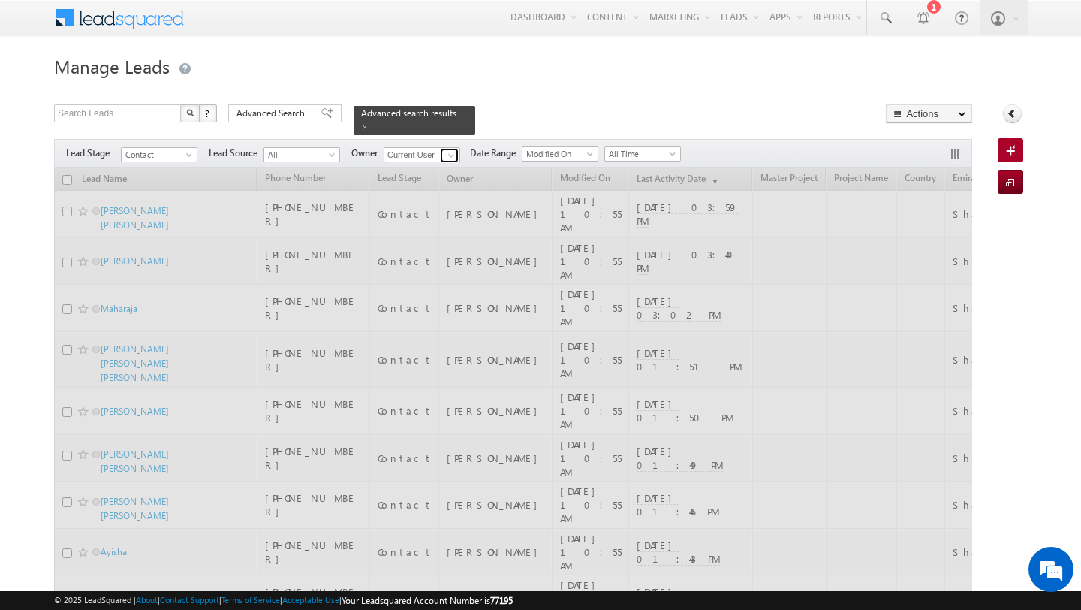
click at [445, 160] on span at bounding box center [451, 155] width 12 height 12
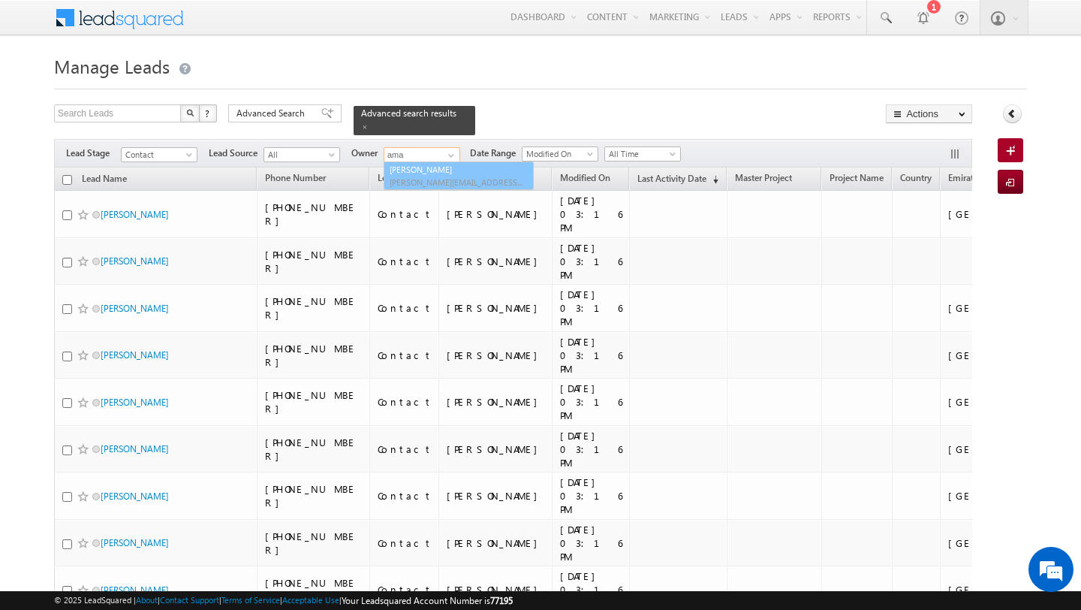
type input "[PERSON_NAME]"
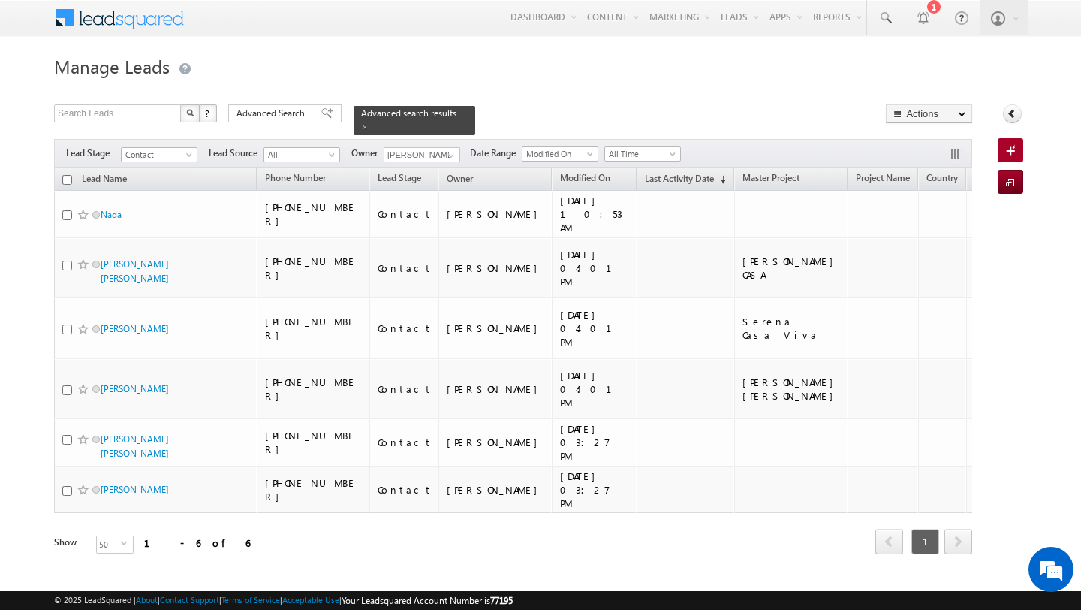
click at [65, 182] on input "checkbox" at bounding box center [67, 180] width 10 height 10
checkbox input "true"
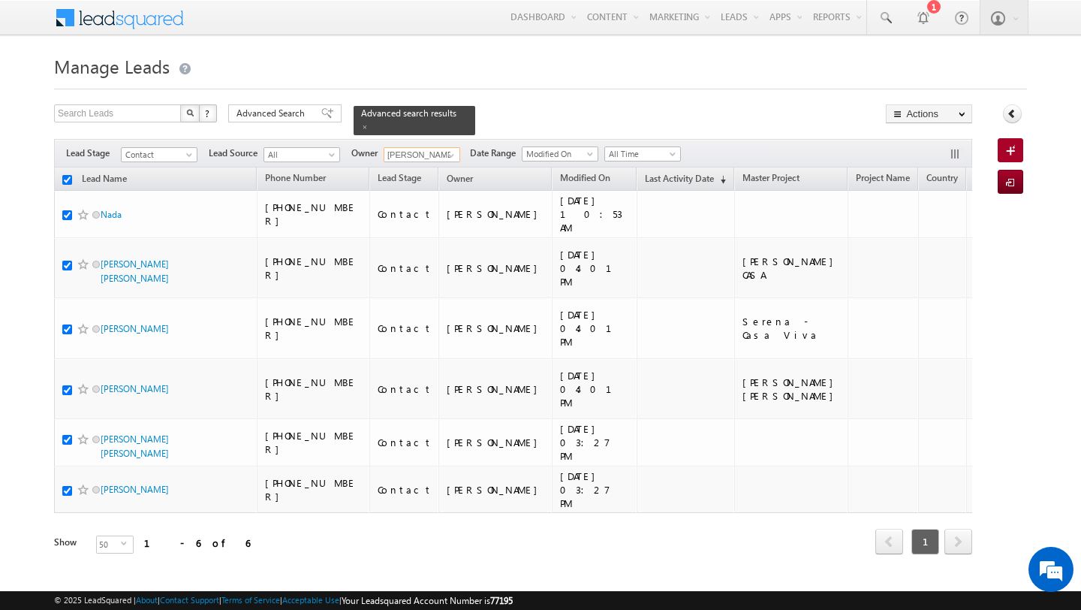
checkbox input "true"
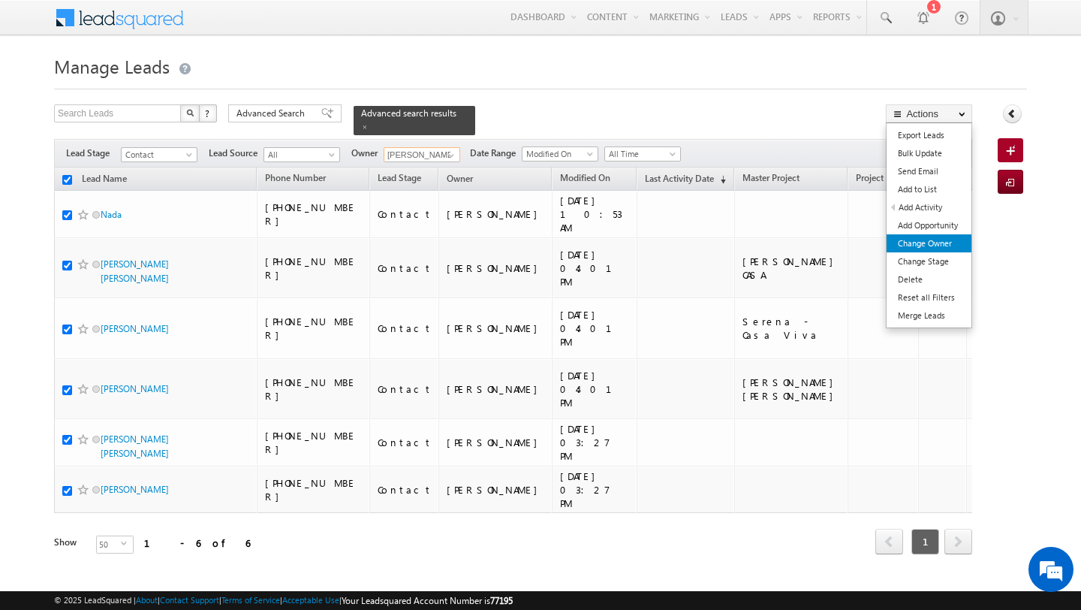
type input "[PERSON_NAME]"
click at [923, 244] on link "Change Owner" at bounding box center [929, 243] width 85 height 18
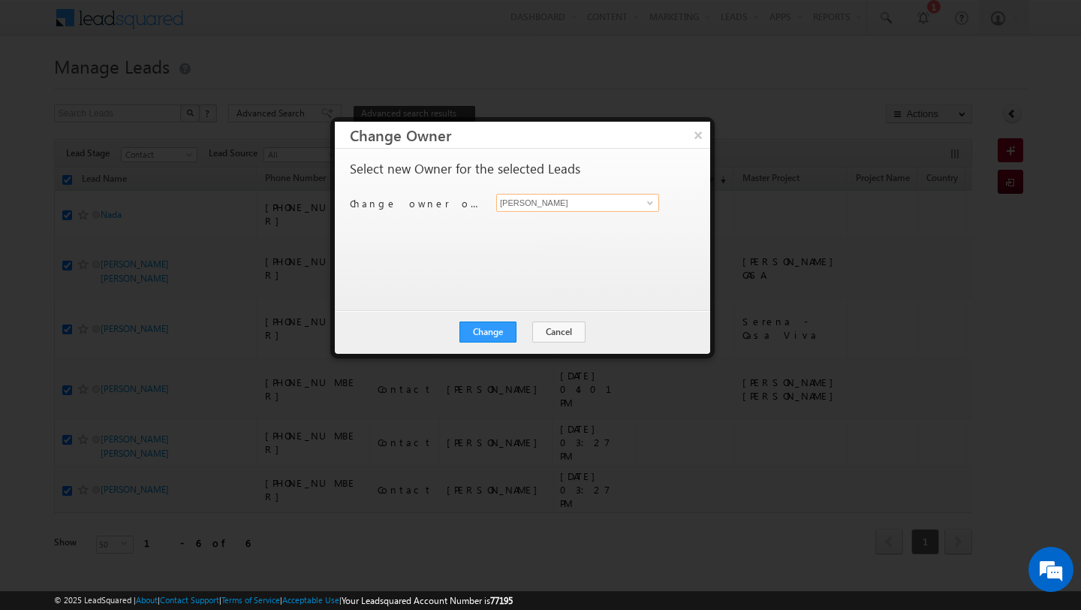
click at [601, 206] on input "[PERSON_NAME]" at bounding box center [577, 203] width 163 height 18
type input "[PERSON_NAME]"
click at [489, 336] on button "Change" at bounding box center [487, 331] width 57 height 21
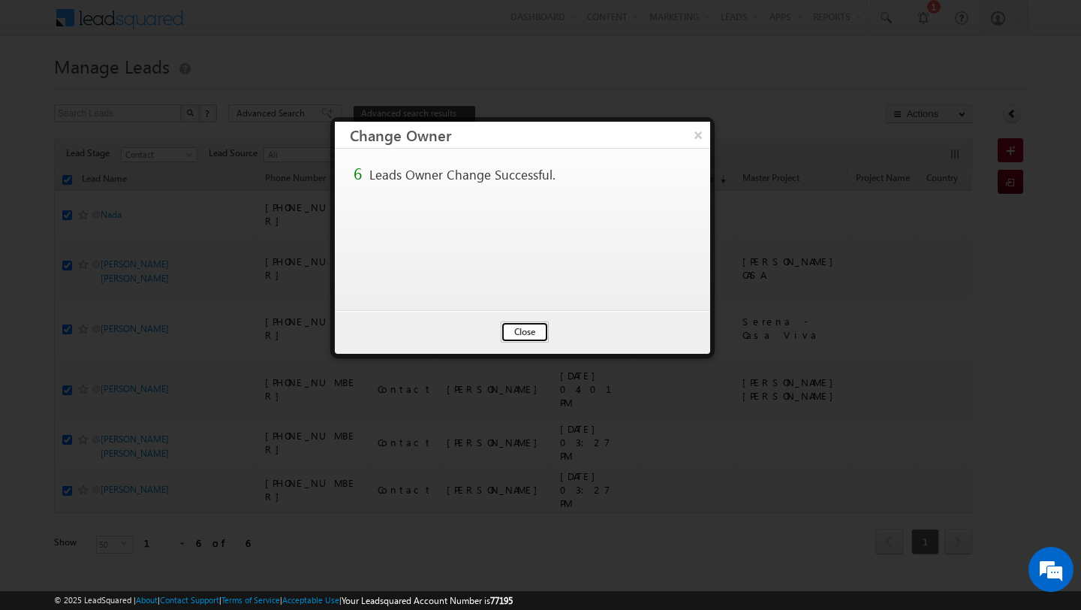
click at [528, 326] on button "Close" at bounding box center [525, 331] width 48 height 21
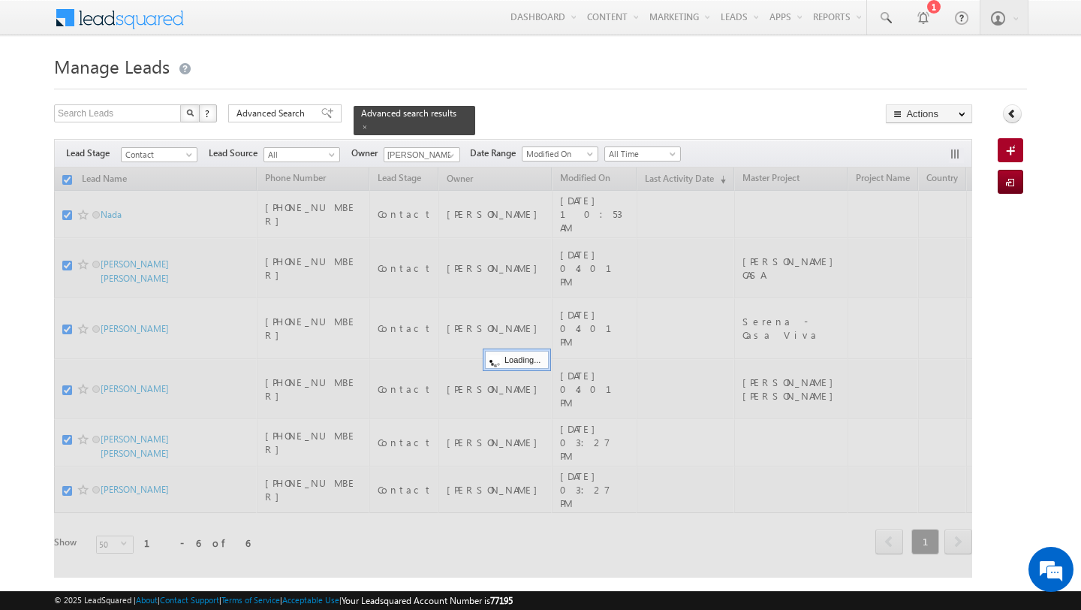
checkbox input "false"
